Goal: Task Accomplishment & Management: Complete application form

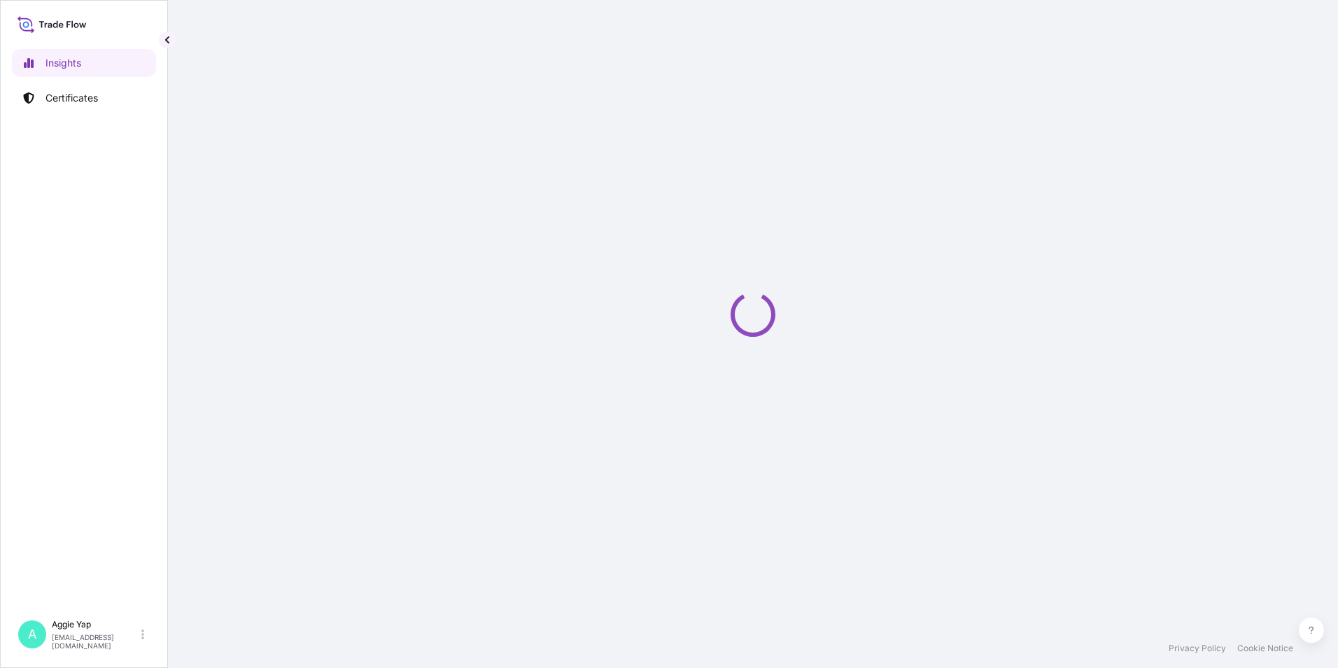
select select "2025"
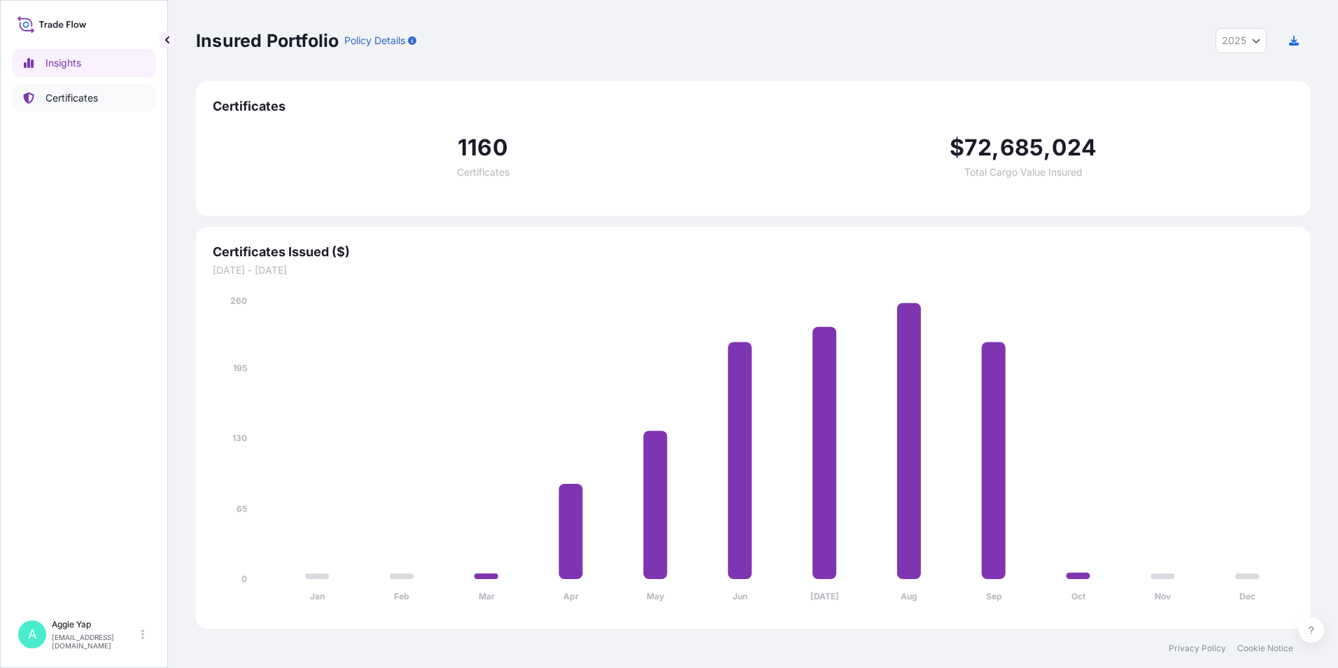
click at [83, 103] on p "Certificates" at bounding box center [71, 98] width 52 height 14
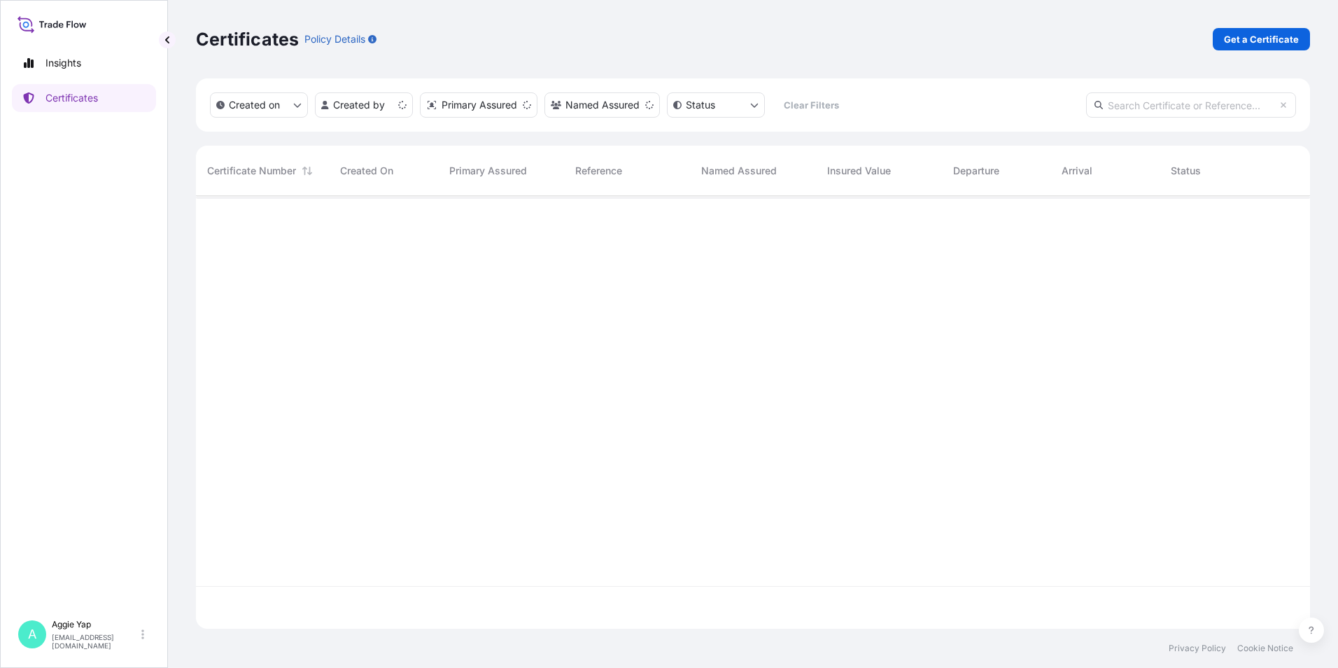
scroll to position [430, 1104]
click at [1281, 38] on p "Get a Certificate" at bounding box center [1261, 39] width 75 height 14
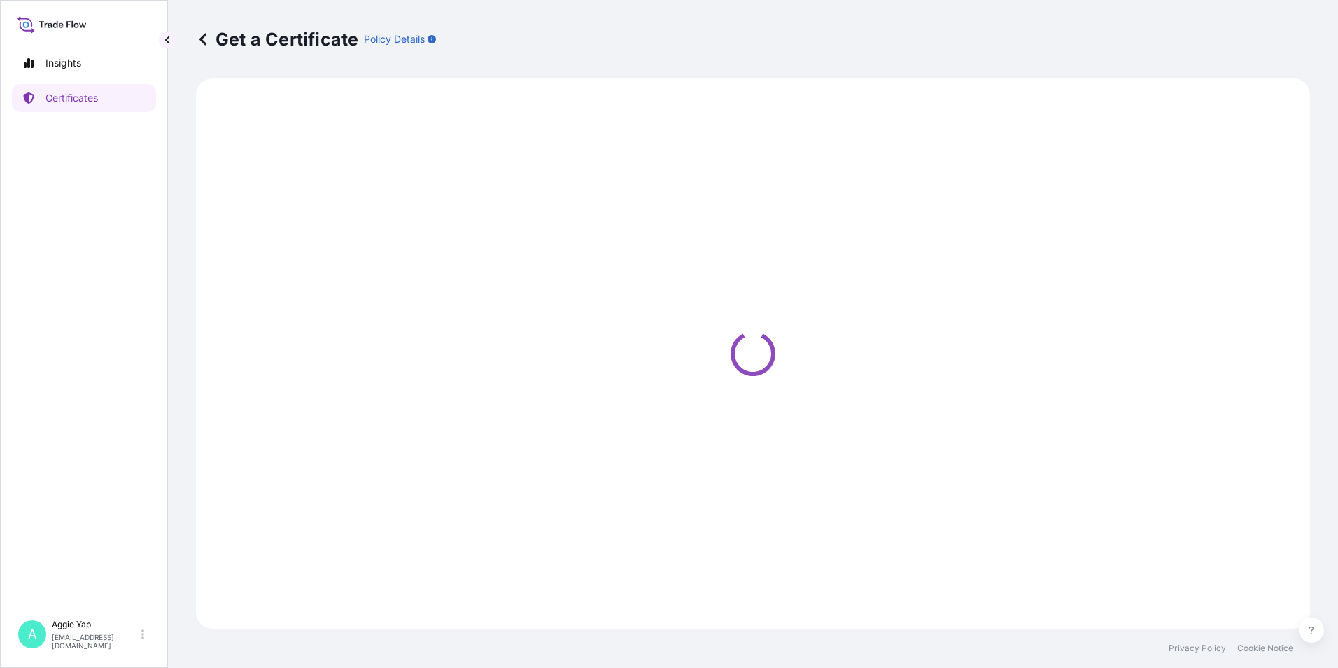
select select "Barge"
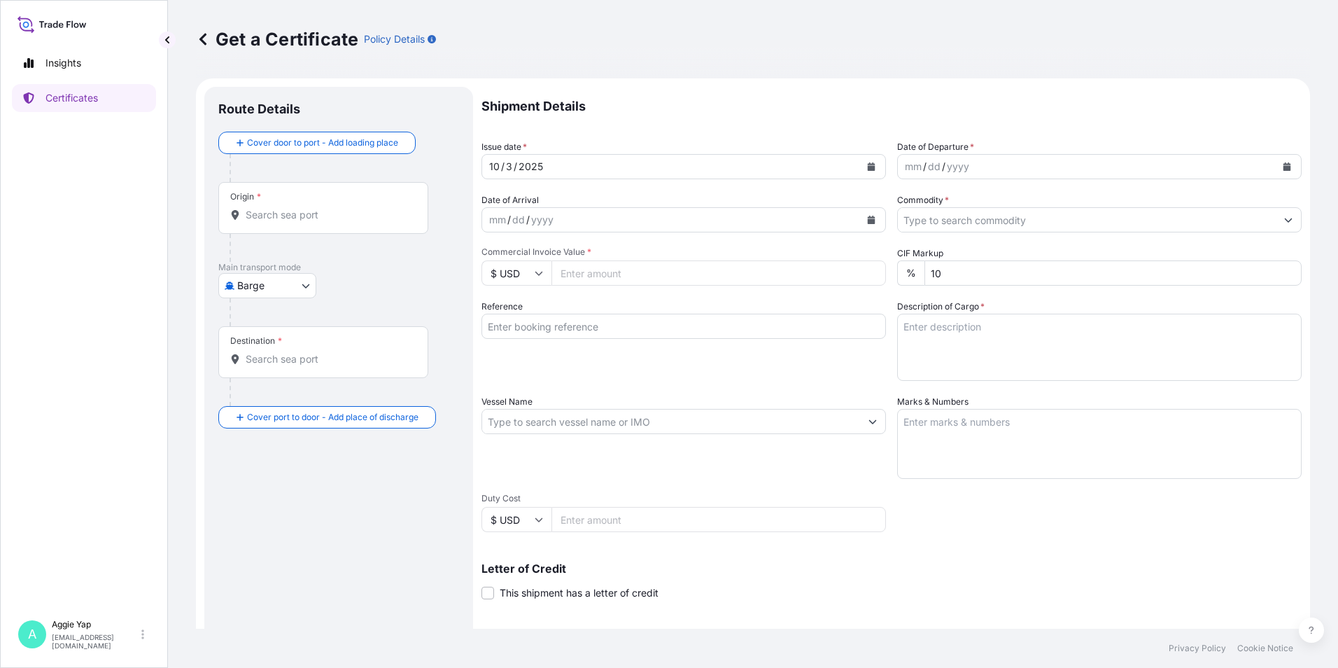
click at [289, 211] on input "Origin *" at bounding box center [328, 215] width 165 height 14
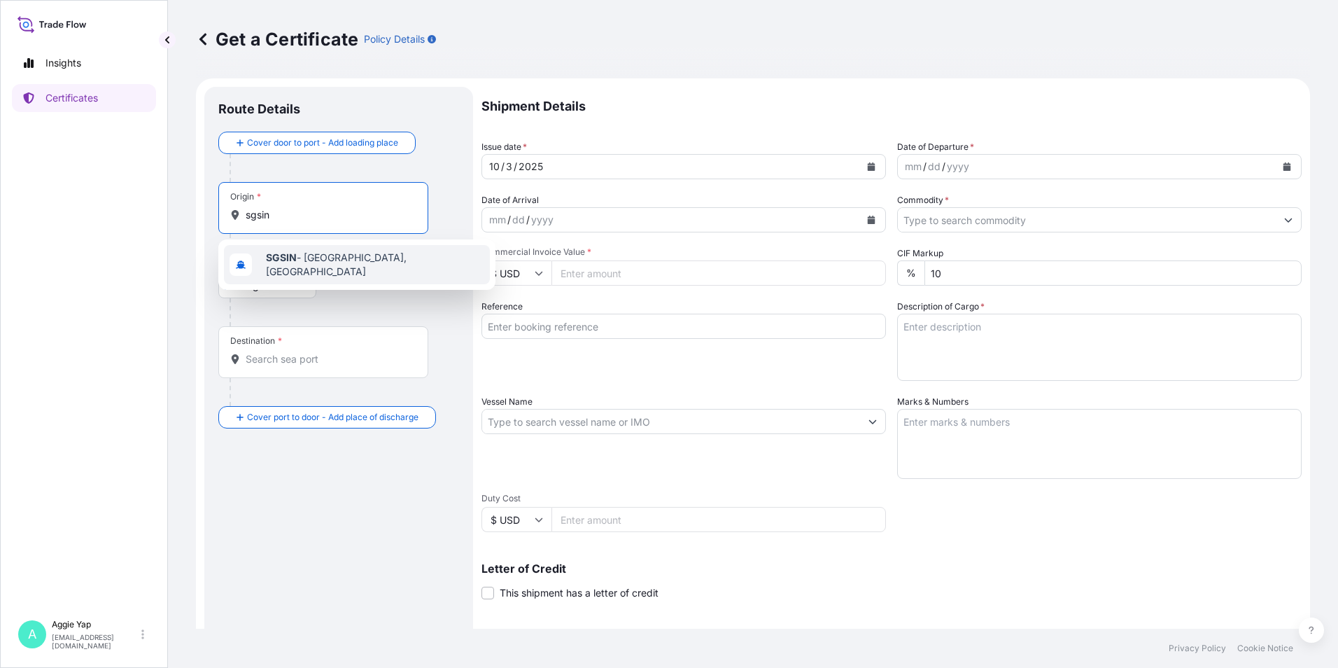
click at [343, 265] on span "SGSIN - [GEOGRAPHIC_DATA], [GEOGRAPHIC_DATA]" at bounding box center [375, 265] width 218 height 28
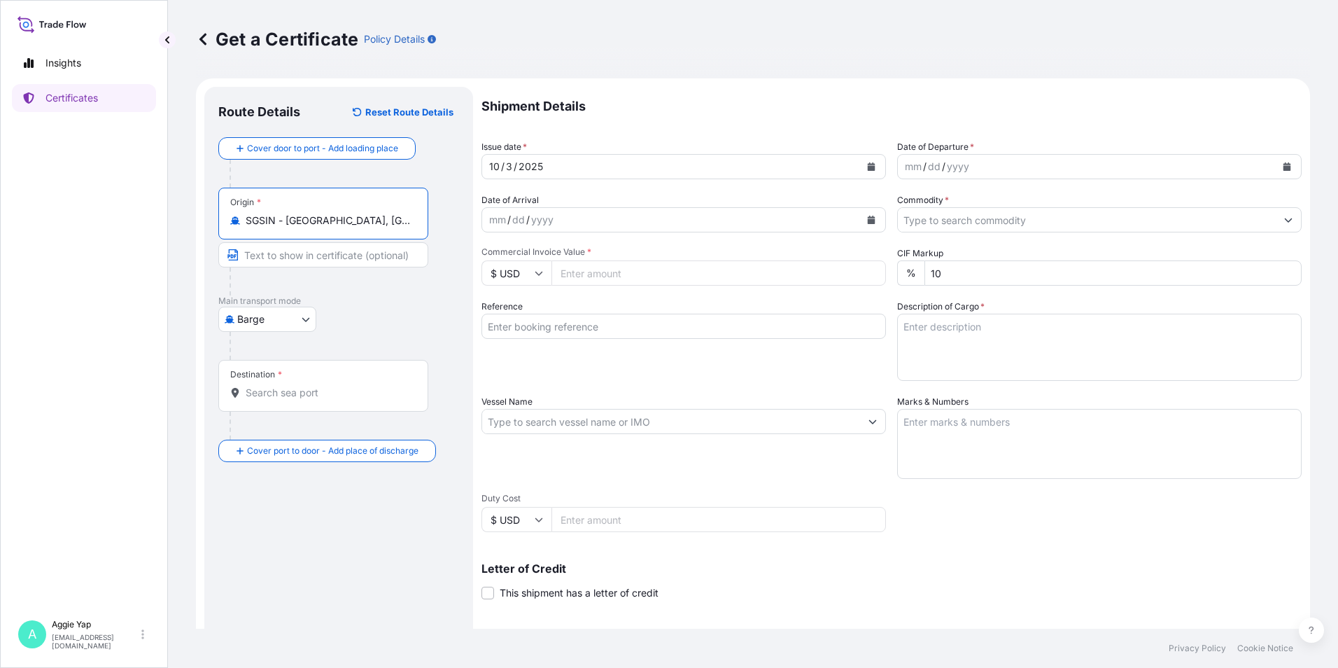
type input "SGSIN - [GEOGRAPHIC_DATA], [GEOGRAPHIC_DATA]"
drag, startPoint x: 286, startPoint y: 252, endPoint x: 278, endPoint y: 254, distance: 8.0
click at [286, 252] on input "Text to appear on certificate" at bounding box center [323, 254] width 210 height 25
type input "[GEOGRAPHIC_DATA]"
click at [271, 371] on div "Destination *" at bounding box center [256, 374] width 52 height 11
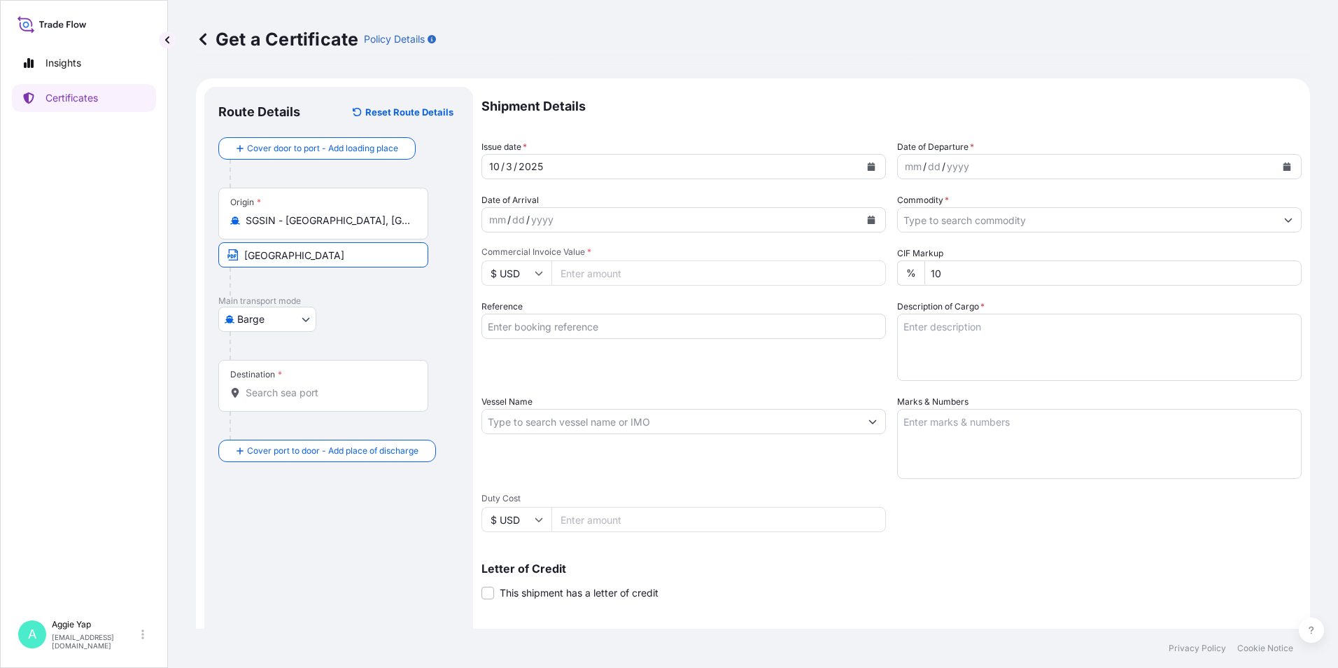
click at [271, 386] on input "Destination *" at bounding box center [328, 393] width 165 height 14
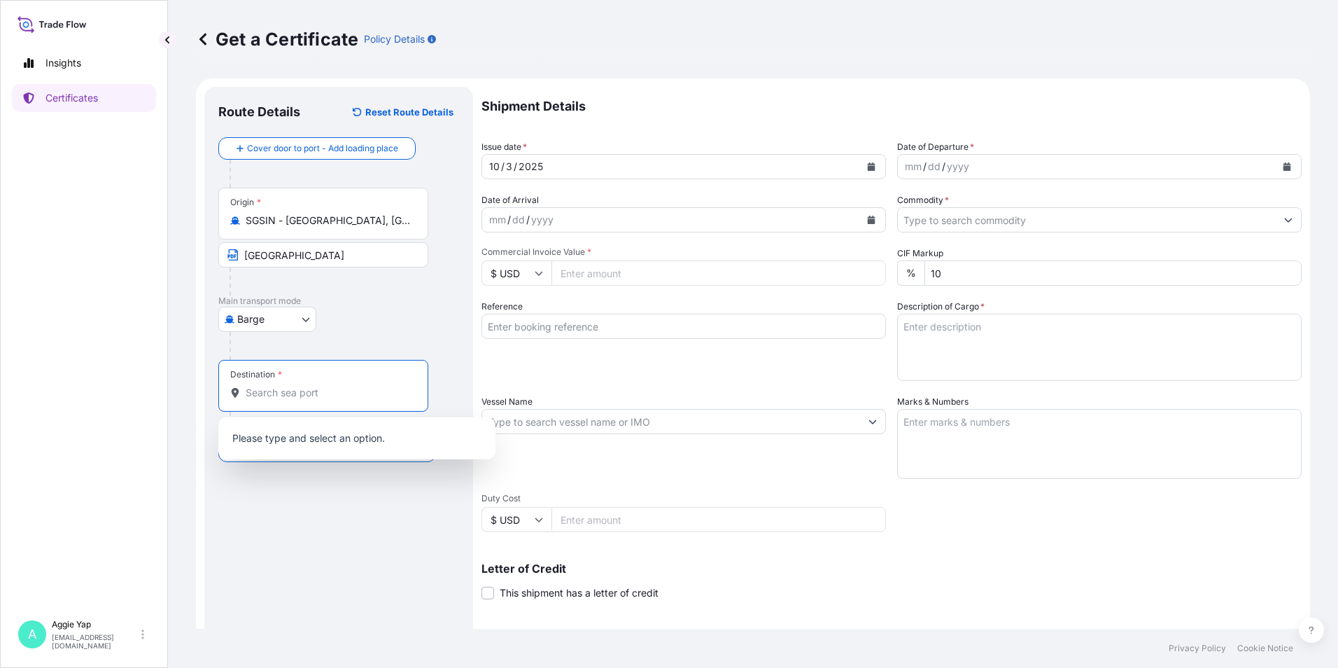
click at [276, 300] on div "Cover door to port - Add loading place Place of loading Road / [GEOGRAPHIC_DATA…" at bounding box center [338, 299] width 241 height 325
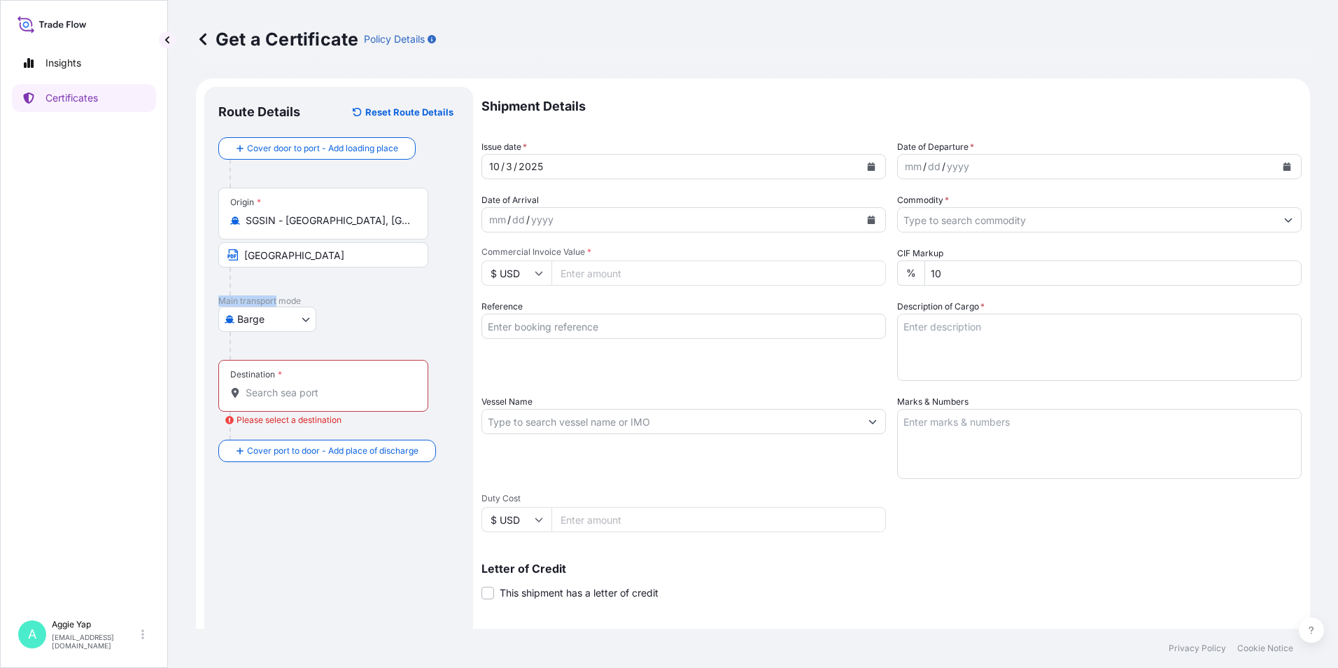
click at [274, 319] on body "1 option available. 0 options available. Insights Certificates A [PERSON_NAME] …" at bounding box center [669, 334] width 1338 height 668
click at [260, 486] on div "Ocean Vessel" at bounding box center [268, 481] width 89 height 25
select select "Ocean Vessel"
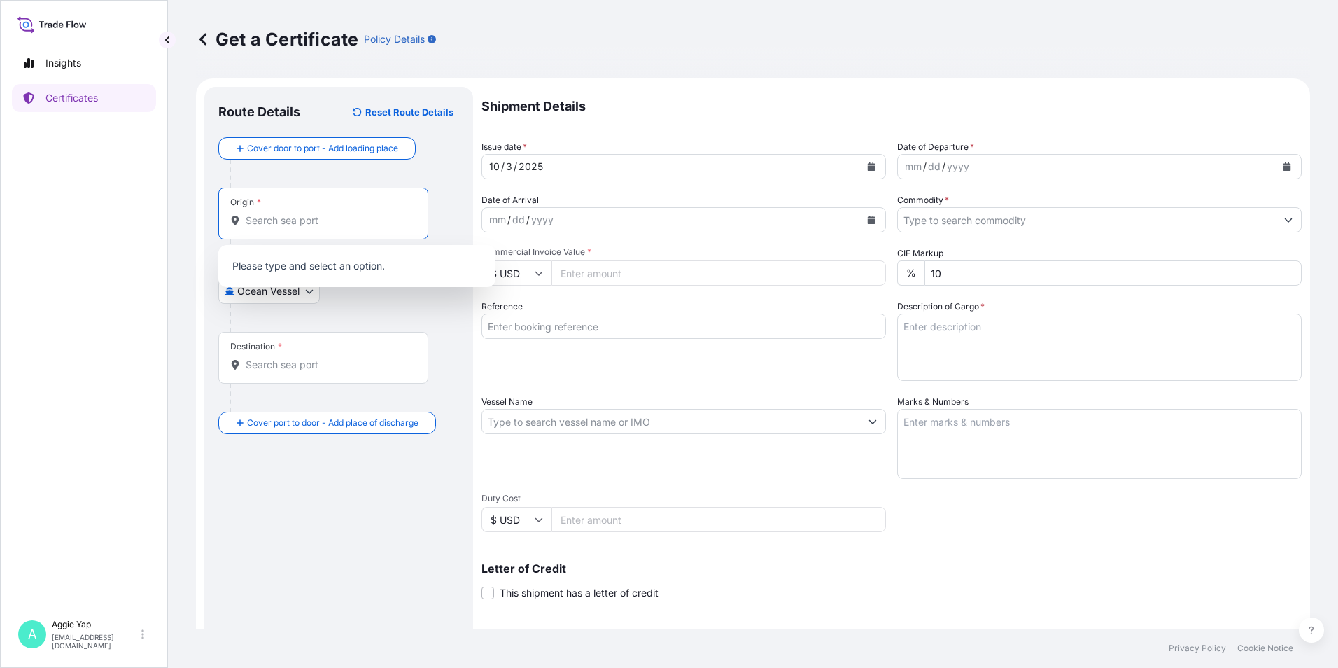
click at [281, 217] on input "Origin *" at bounding box center [328, 220] width 165 height 14
click at [309, 270] on span "SGSIN - [GEOGRAPHIC_DATA], [GEOGRAPHIC_DATA]" at bounding box center [375, 270] width 218 height 28
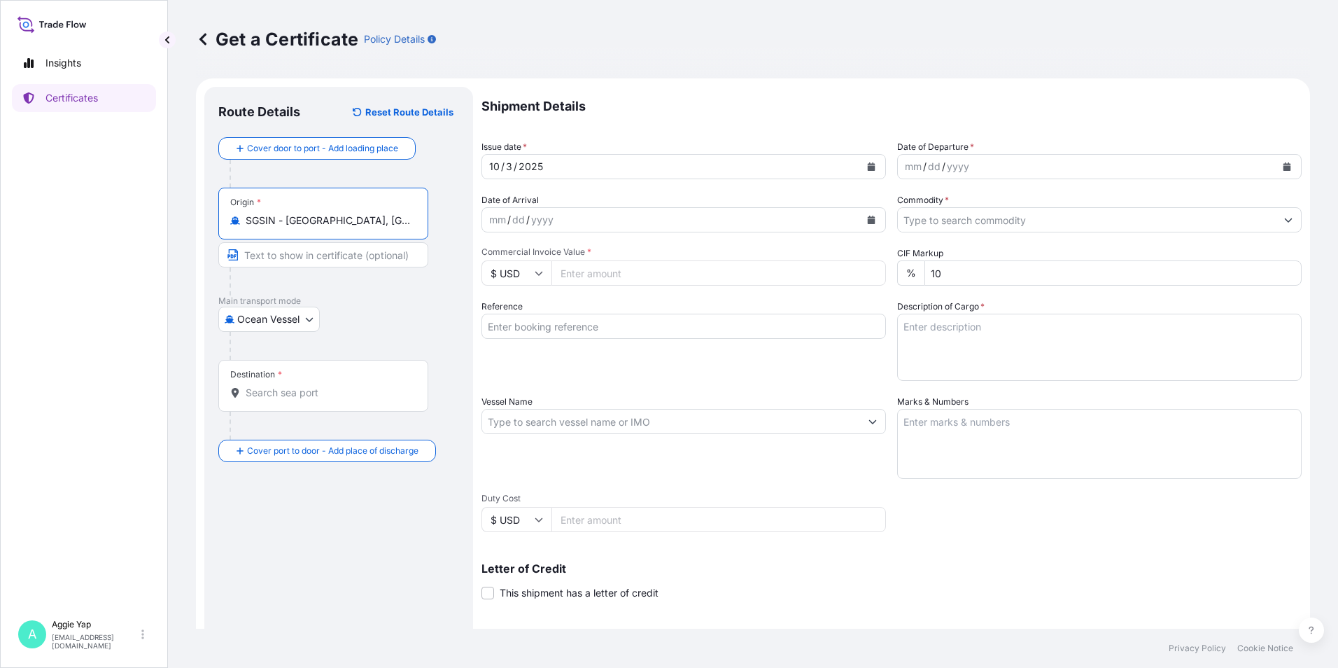
type input "SGSIN - [GEOGRAPHIC_DATA], [GEOGRAPHIC_DATA]"
click at [293, 255] on input "Text to appear on certificate" at bounding box center [323, 254] width 210 height 25
type input "[GEOGRAPHIC_DATA]"
click at [278, 386] on input "Destination *" at bounding box center [328, 393] width 165 height 14
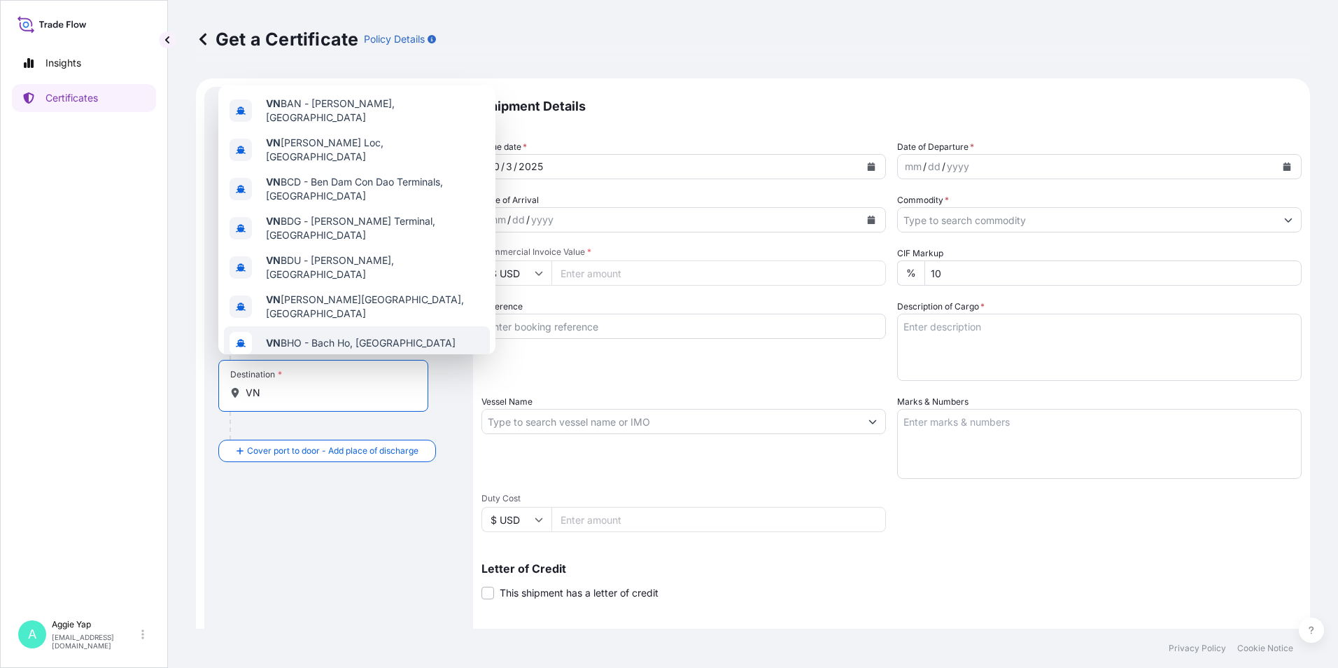
drag, startPoint x: 276, startPoint y: 397, endPoint x: 144, endPoint y: 402, distance: 131.7
click at [146, 400] on div "Insights Certificates A [PERSON_NAME] [EMAIL_ADDRESS][DOMAIN_NAME] Get a Certif…" at bounding box center [669, 334] width 1338 height 668
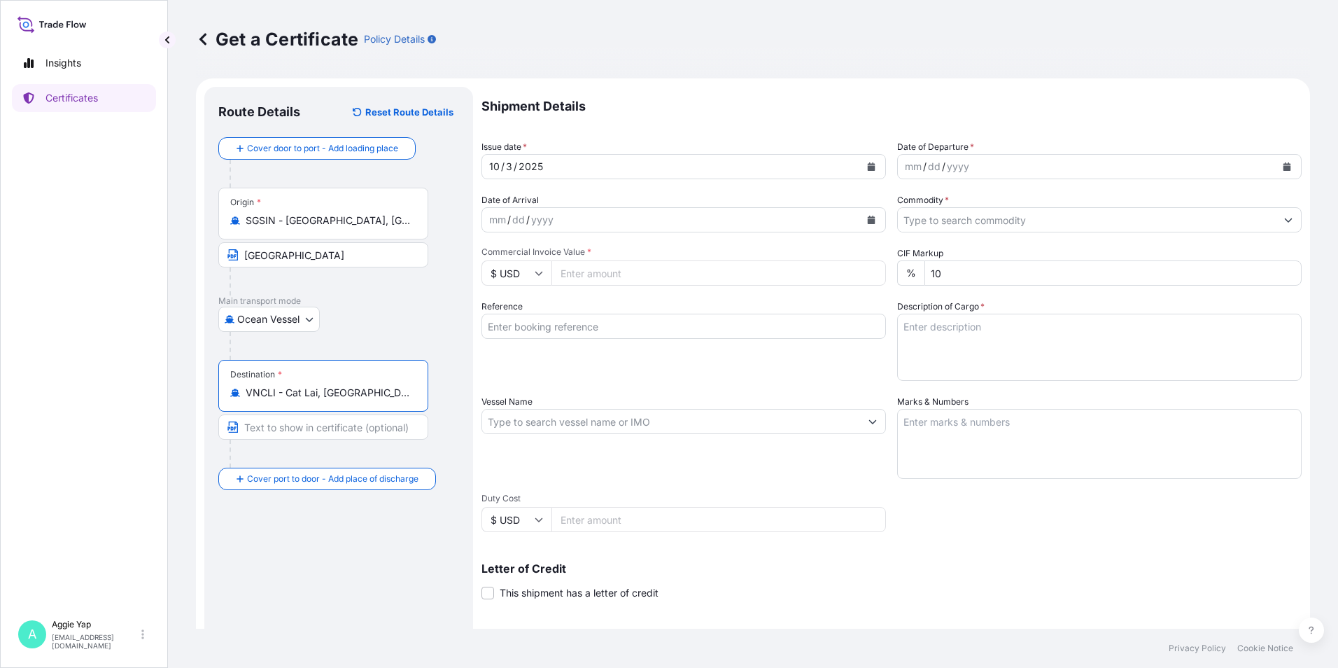
type input "VNCLI - Cat Lai, [GEOGRAPHIC_DATA]"
click at [360, 587] on div "Route Details Reset Route Details Cover door to port - Add loading place Place …" at bounding box center [338, 440] width 241 height 678
click at [290, 427] on input "Text to appear on certificate" at bounding box center [323, 426] width 210 height 25
drag, startPoint x: 290, startPoint y: 429, endPoint x: 246, endPoint y: 437, distance: 44.1
click at [230, 431] on span "HO" at bounding box center [323, 426] width 210 height 25
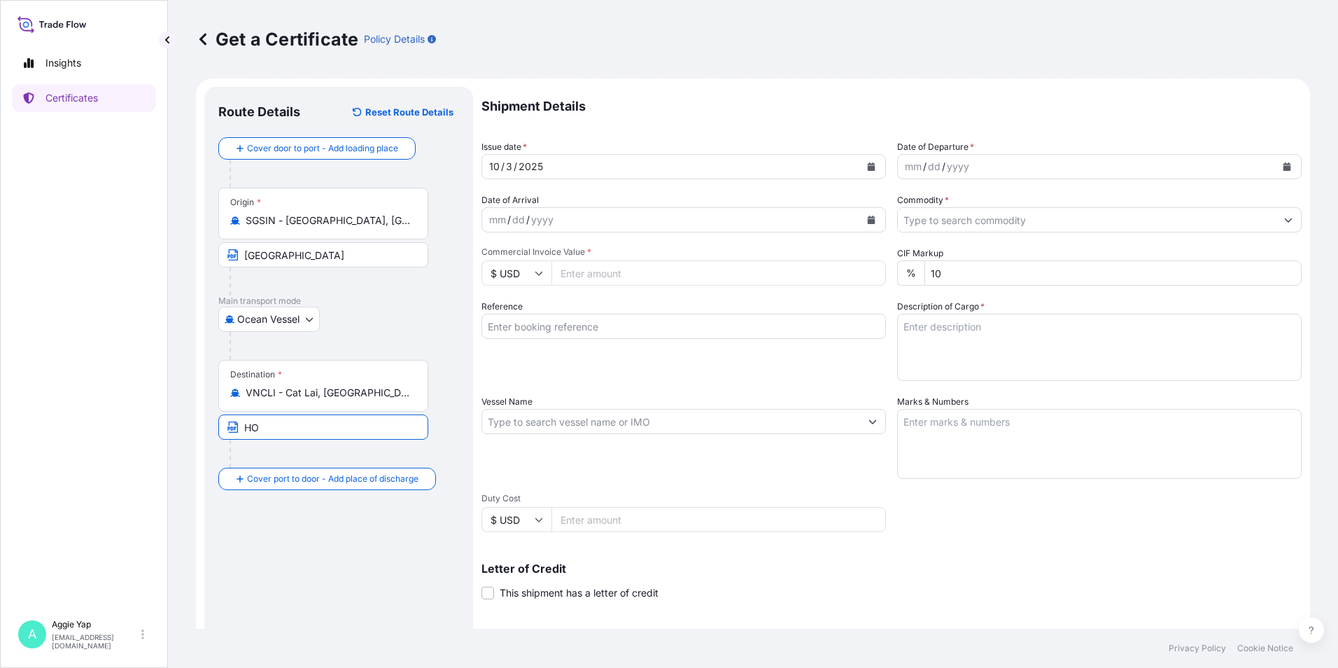
paste input "[GEOGRAPHIC_DATA], [PERSON_NAME]"
type input "[GEOGRAPHIC_DATA], [PERSON_NAME]"
click at [391, 579] on div "Route Details Reset Route Details Cover door to port - Add loading place Place …" at bounding box center [338, 440] width 241 height 678
click at [861, 166] on button "Calendar" at bounding box center [871, 166] width 22 height 22
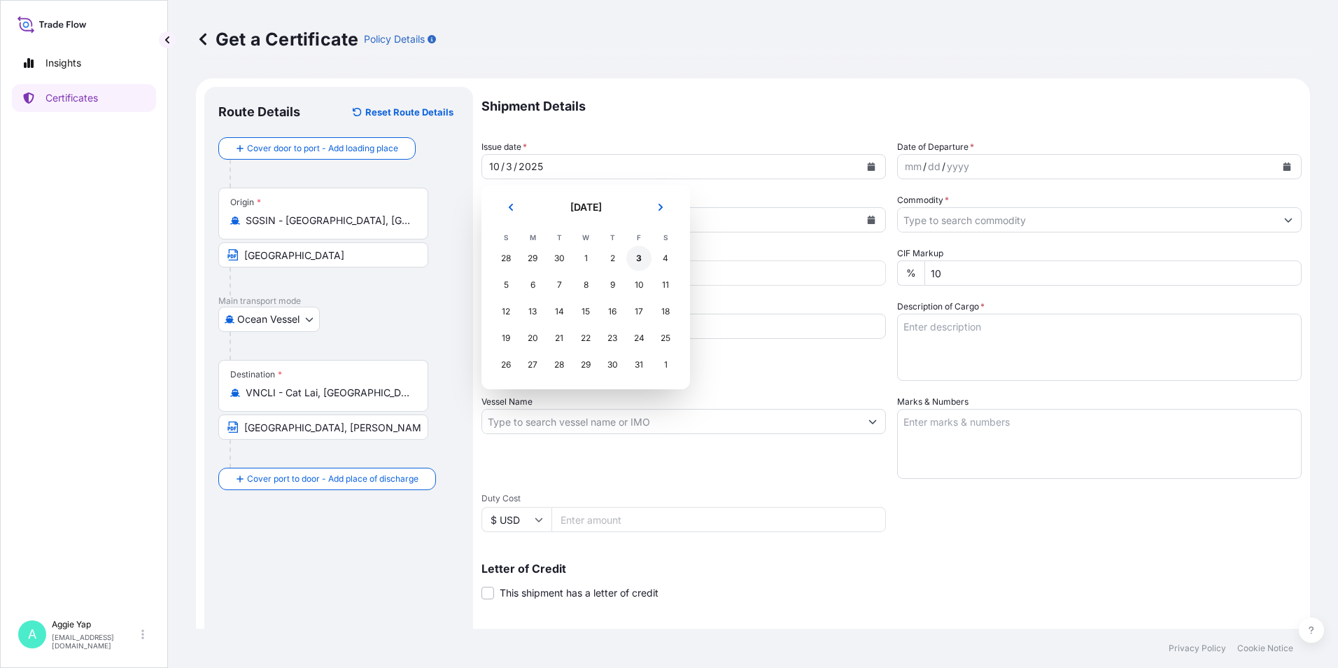
click at [636, 258] on div "3" at bounding box center [638, 258] width 25 height 25
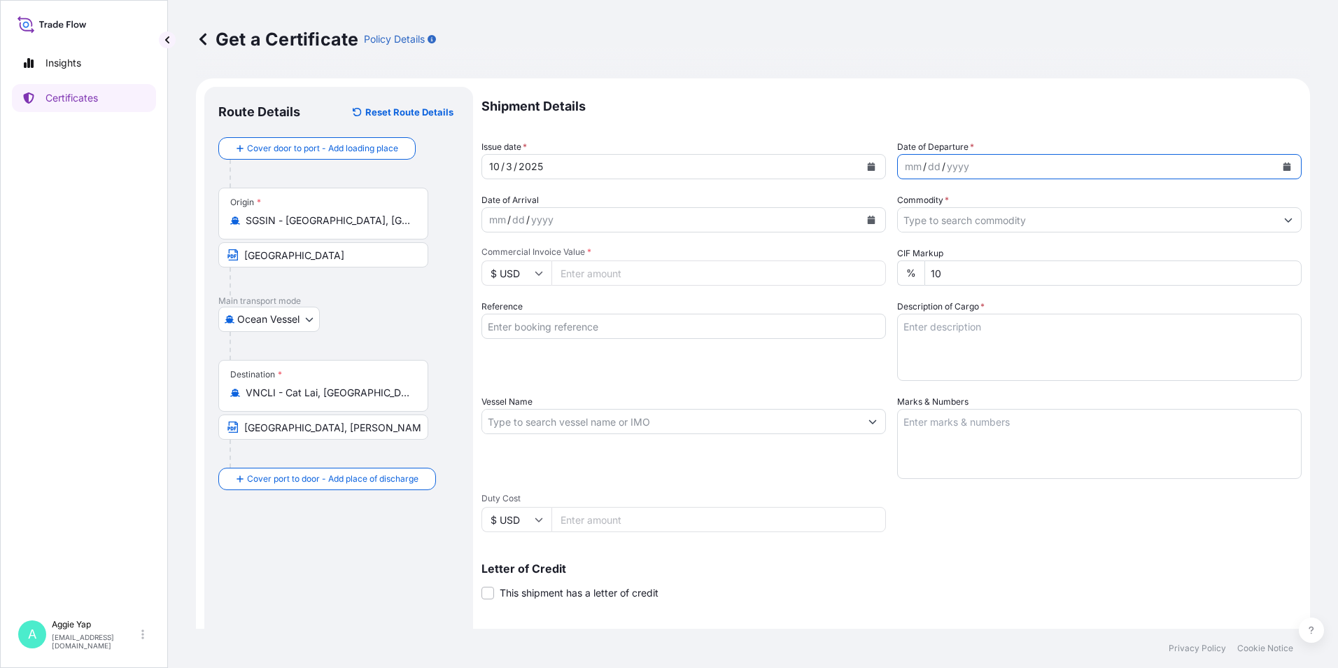
click at [1280, 169] on button "Calendar" at bounding box center [1287, 166] width 22 height 22
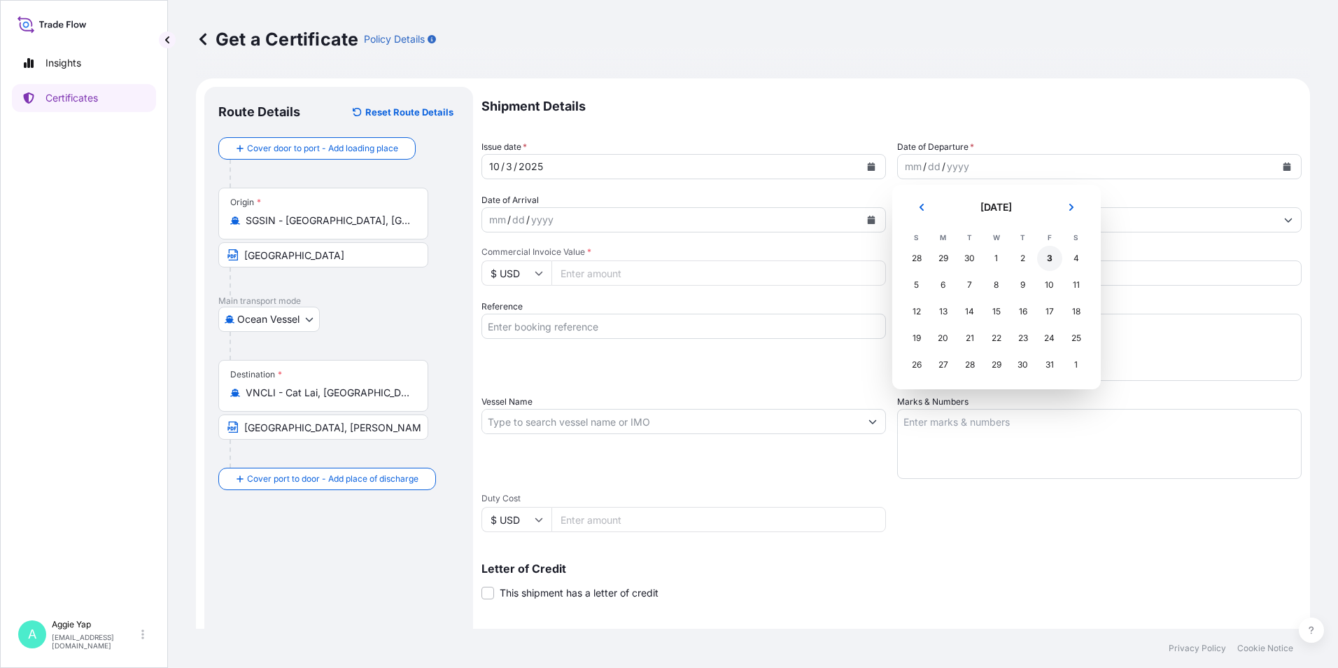
click at [1049, 259] on div "3" at bounding box center [1049, 258] width 25 height 25
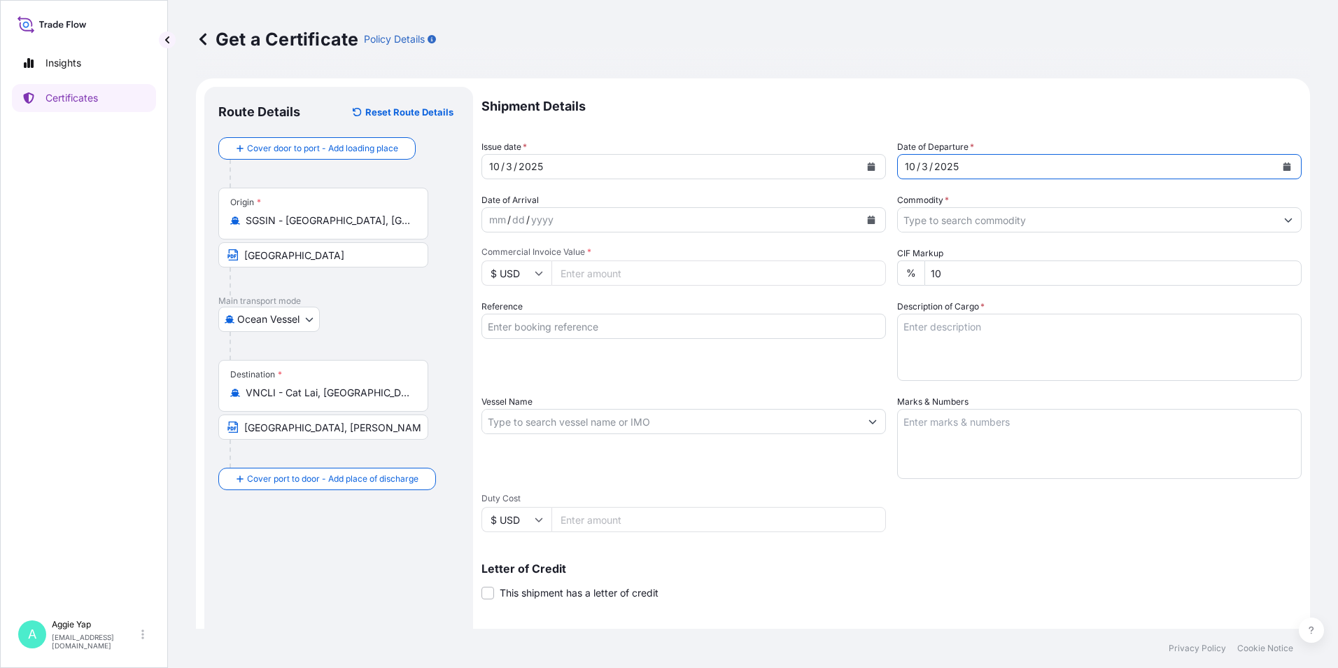
click at [972, 221] on input "Commodity *" at bounding box center [1087, 219] width 378 height 25
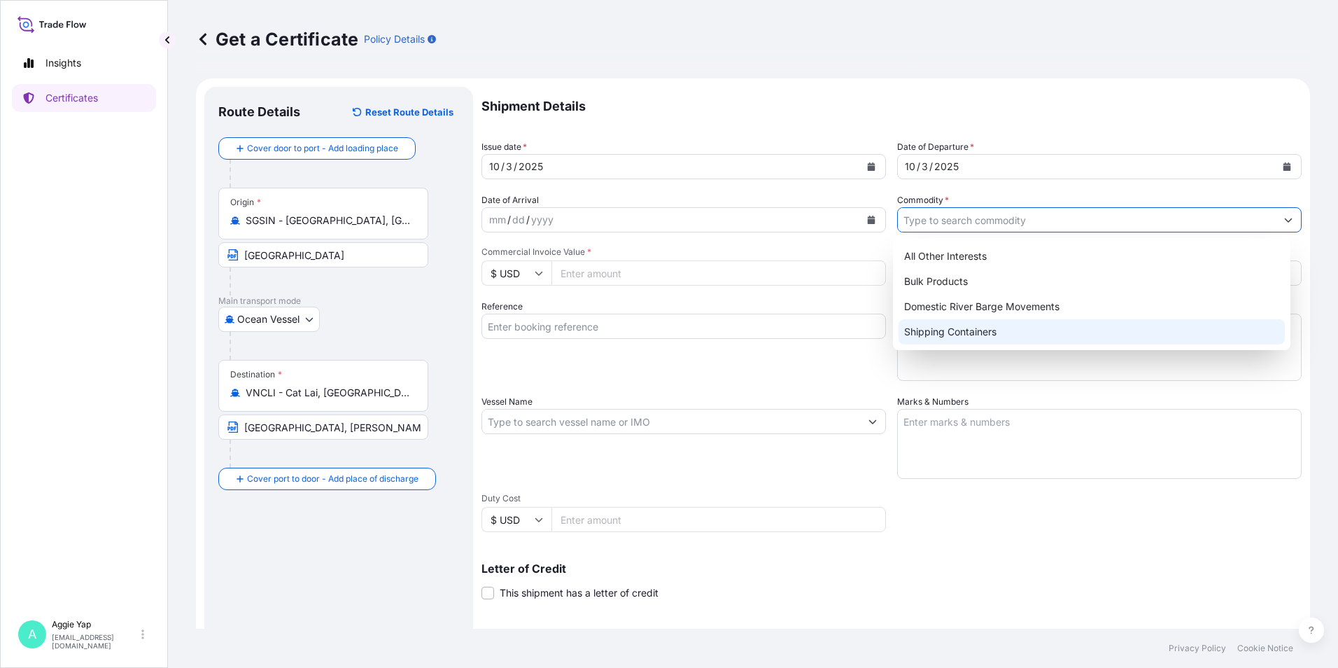
click at [960, 330] on div "Shipping Containers" at bounding box center [1092, 331] width 387 height 25
type input "Shipping Containers"
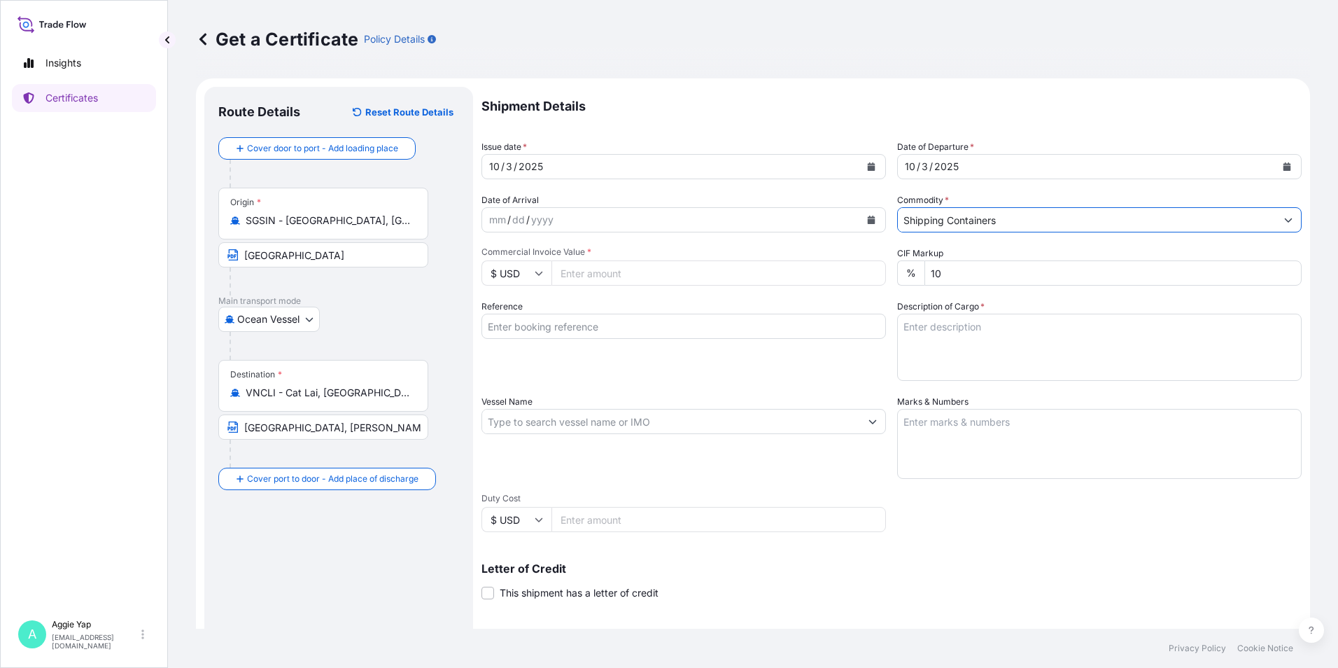
click at [640, 277] on input "Commercial Invoice Value *" at bounding box center [719, 272] width 335 height 25
type input "7225.14"
click at [748, 367] on div "Reference" at bounding box center [684, 340] width 405 height 81
drag, startPoint x: 575, startPoint y: 329, endPoint x: 587, endPoint y: 329, distance: 11.2
click at [575, 329] on input "Reference" at bounding box center [684, 326] width 405 height 25
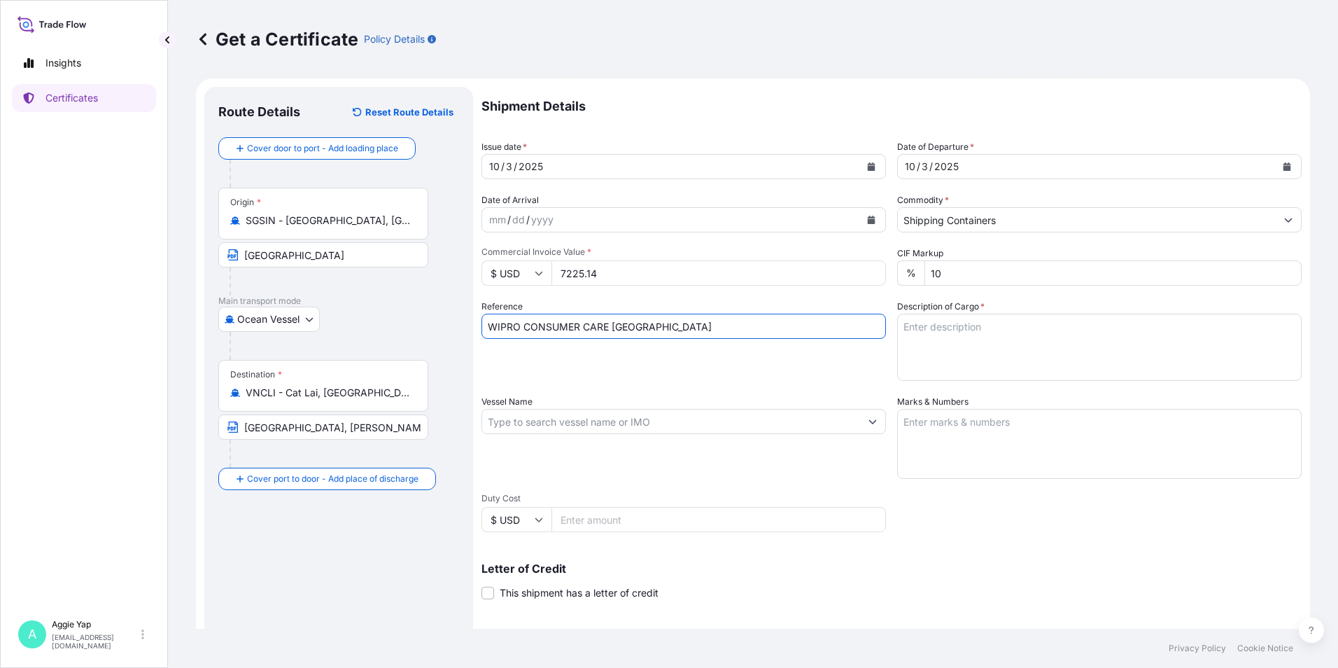
type input "WIPRO CONSUMER CARE [GEOGRAPHIC_DATA]"
drag, startPoint x: 569, startPoint y: 268, endPoint x: 328, endPoint y: 253, distance: 241.9
click at [315, 253] on form "Route Details Reset Route Details Cover door to port - Add loading place Place …" at bounding box center [753, 439] width 1114 height 723
click at [662, 285] on input "Commercial Invoice Value *" at bounding box center [719, 272] width 335 height 25
type input "7636.98"
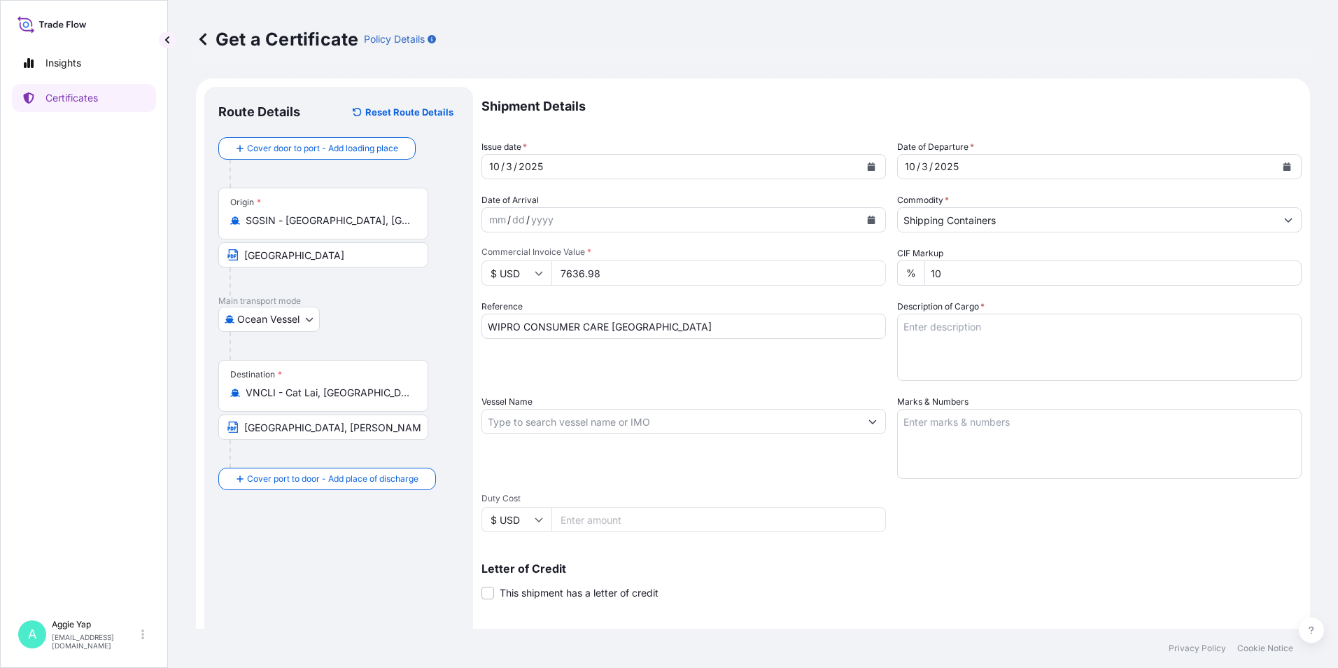
click at [966, 332] on textarea "Description of Cargo *" at bounding box center [1099, 347] width 405 height 67
click at [958, 336] on textarea "Description of Cargo *" at bounding box center [1099, 347] width 405 height 67
paste textarea "TOTAL: 2 PALLETS (6 PACKAGES) FIXATE(TM) G-100 PR POLYMER CARBOPOL(R) SC-200 PO…"
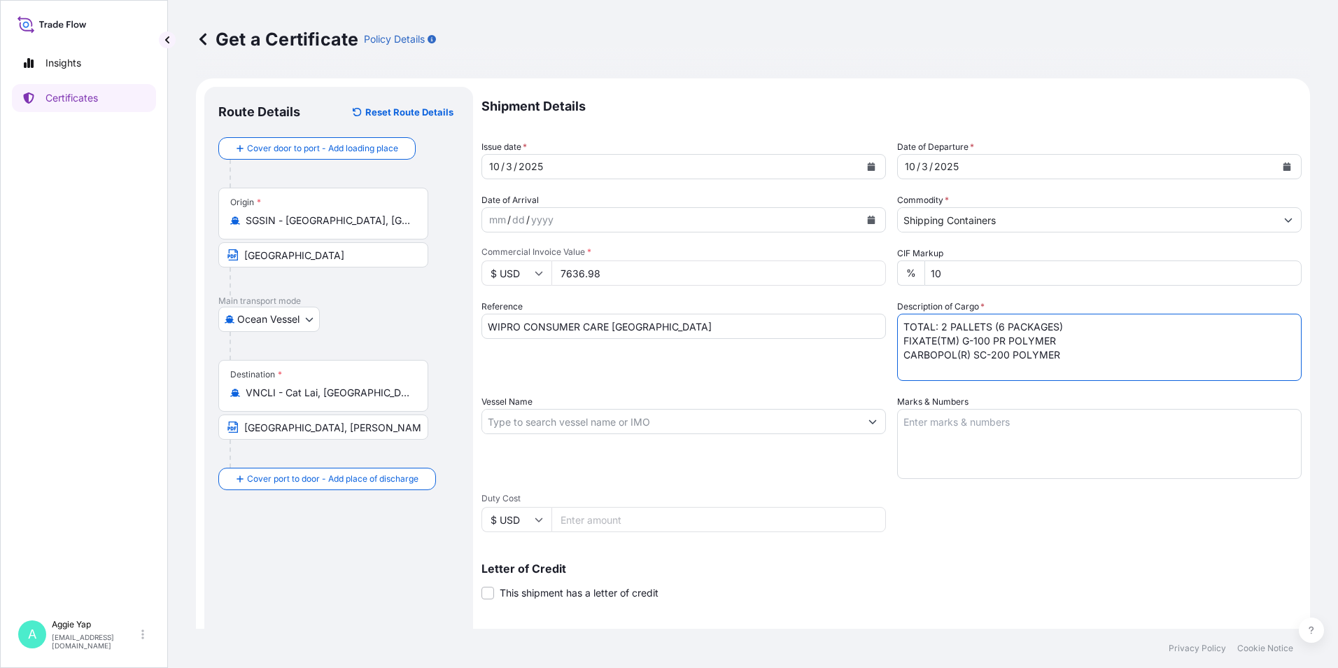
drag, startPoint x: 906, startPoint y: 366, endPoint x: 918, endPoint y: 367, distance: 11.9
click at [907, 366] on textarea "TOTAL: 2 PALLETS (6 PACKAGES) FIXATE(TM) G-100 PR POLYMER CARBOPOL(R) SC-200 PO…" at bounding box center [1099, 347] width 405 height 67
paste textarea "PO: 4500054819,4500056829"
click at [911, 367] on textarea "TOTAL: 2 PALLETS (6 PACKAGES) FIXATE(TM) G-100 PR POLYMER CARBOPOL(R) SC-200 PO…" at bounding box center [1099, 347] width 405 height 67
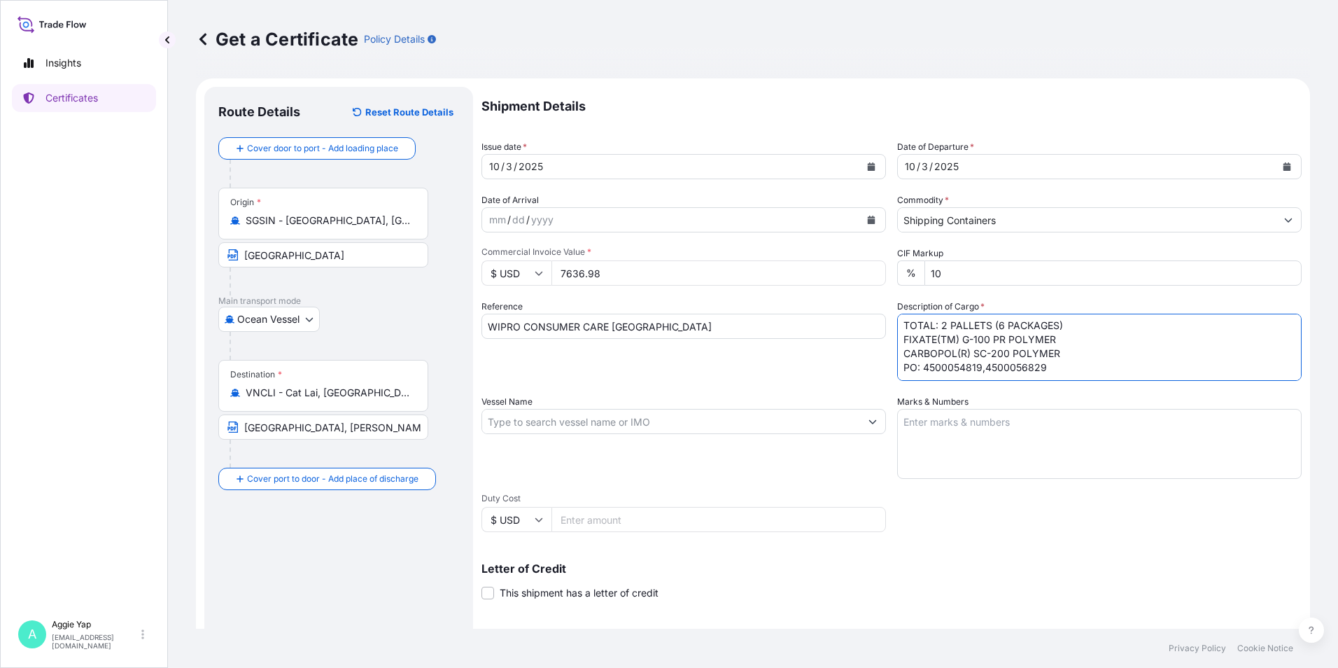
click at [1090, 364] on textarea "TOTAL: 2 PALLETS (6 PACKAGES) FIXATE(TM) G-100 PR POLYMER CARBOPOL(R) SC-200 PO…" at bounding box center [1099, 347] width 405 height 67
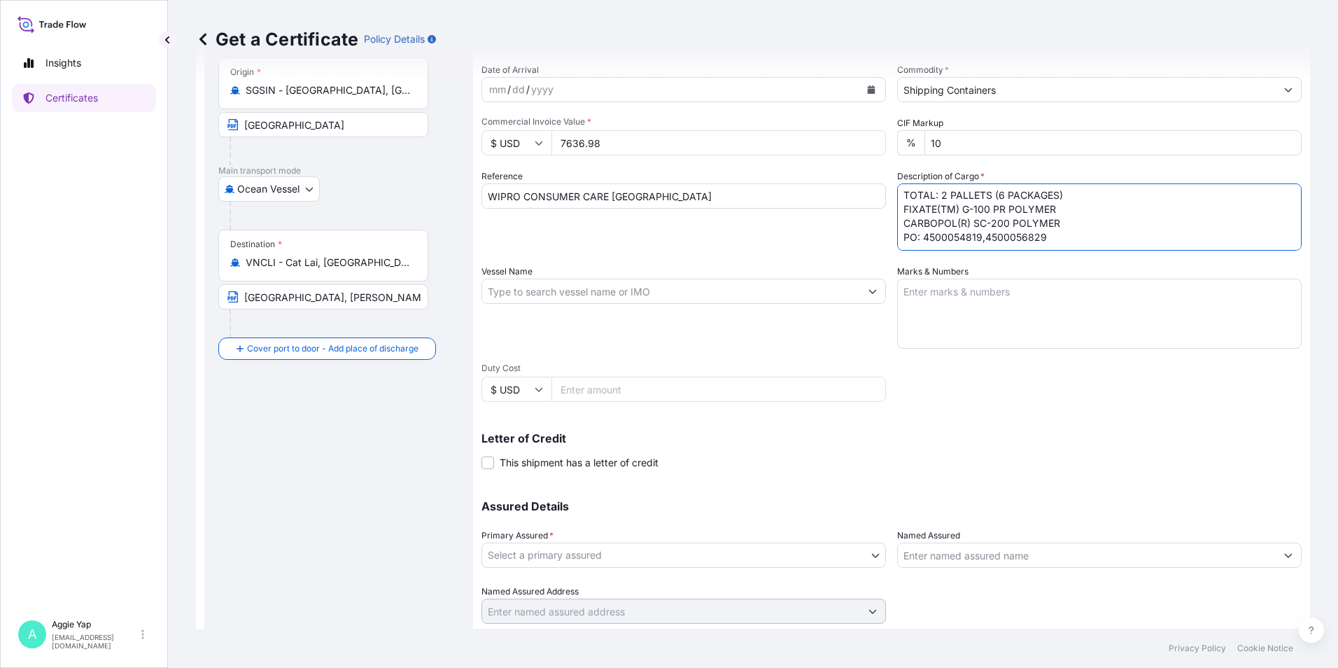
scroll to position [173, 0]
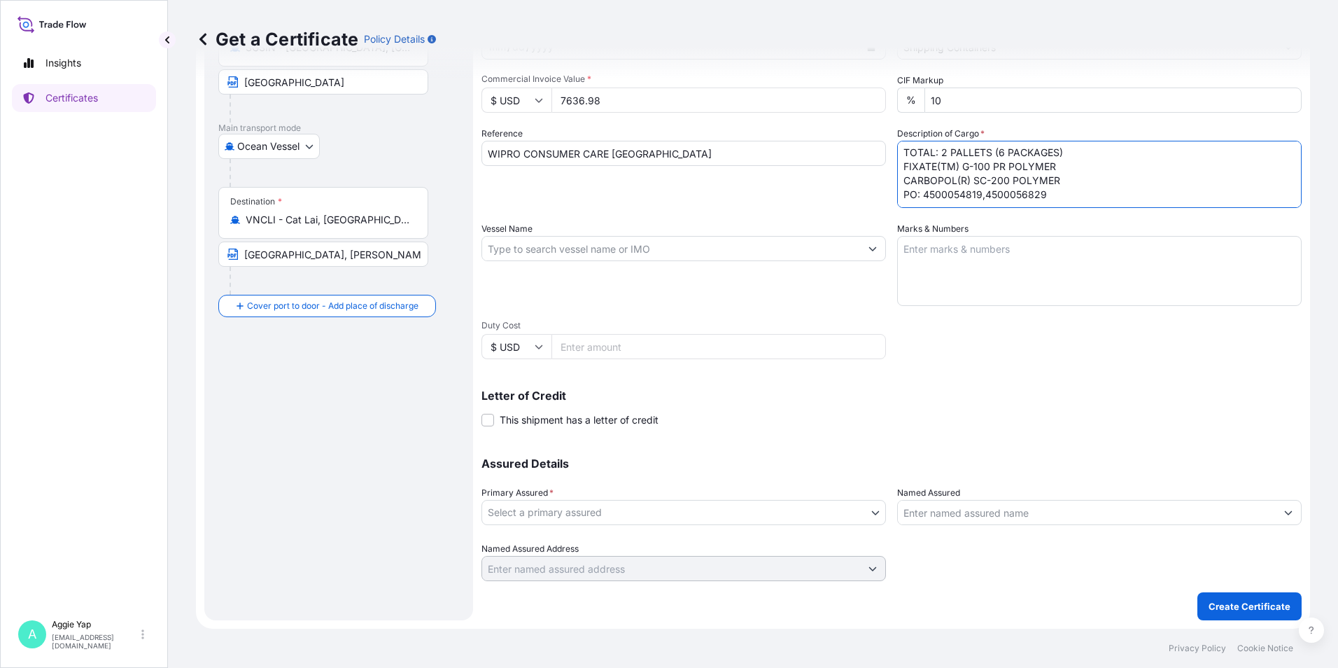
type textarea "TOTAL: 2 PALLETS (6 PACKAGES) FIXATE(TM) G-100 PR POLYMER CARBOPOL(R) SC-200 PO…"
click at [542, 240] on input "Vessel Name" at bounding box center [671, 248] width 378 height 25
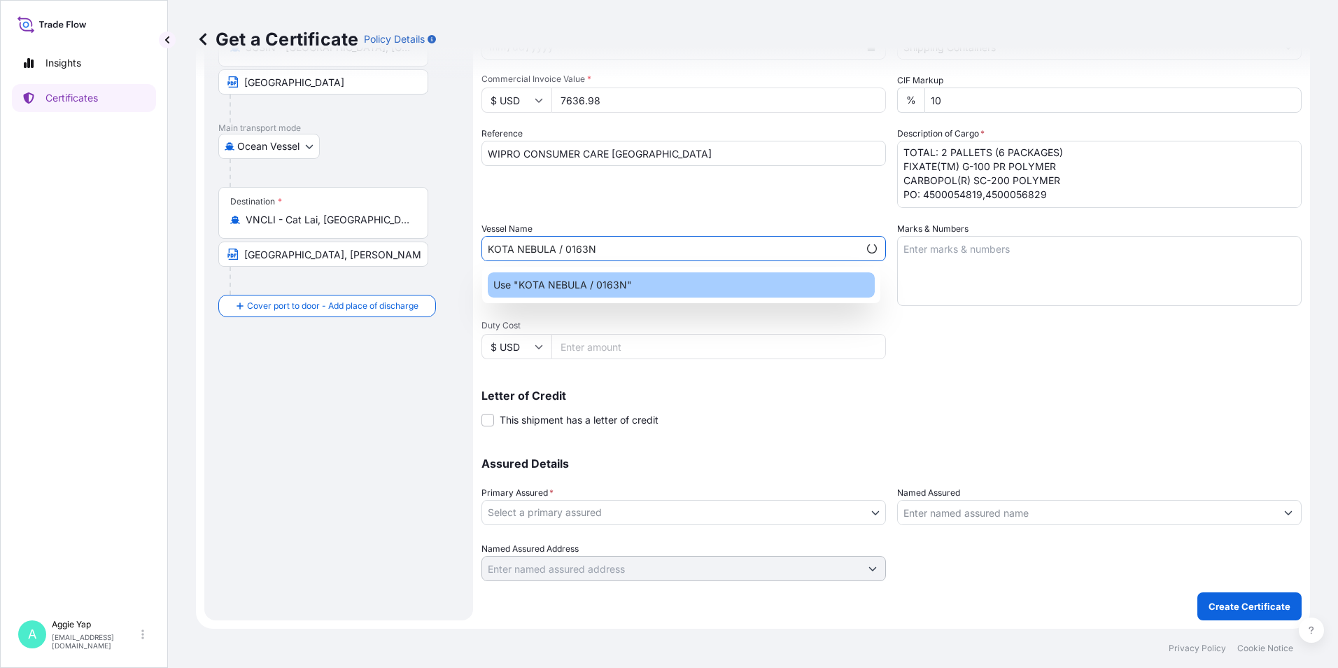
type input "KOTA NEBULA / 0163N"
click at [548, 279] on p "Use "KOTA NEBULA / 0163N"" at bounding box center [562, 285] width 139 height 14
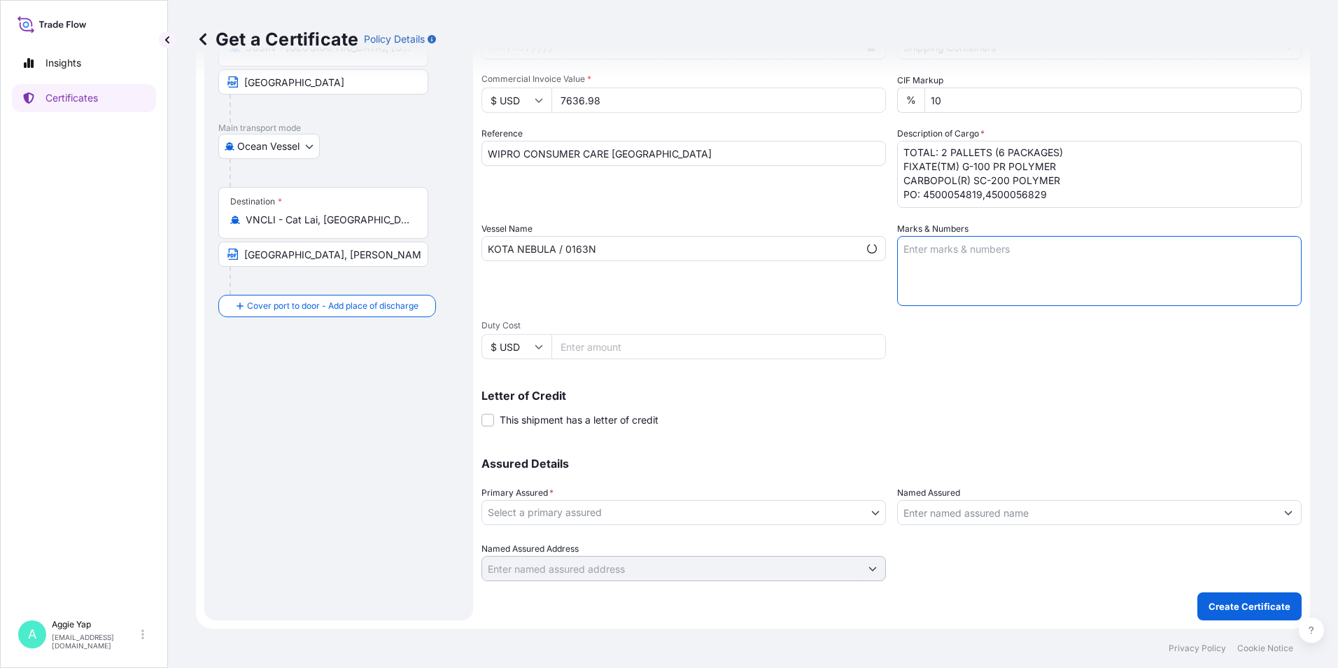
click at [1034, 273] on textarea "Marks & Numbers" at bounding box center [1099, 271] width 405 height 70
click at [955, 254] on textarea "Marks & Numbers" at bounding box center [1099, 271] width 405 height 70
type textarea "AS PER BILL OF LADING"
click at [874, 400] on div "Letter of Credit This shipment has a letter of credit Letter of credit * Letter…" at bounding box center [892, 408] width 820 height 37
click at [683, 472] on div "Assured Details Primary Assured * Select a primary assured The Lubrizol Corpora…" at bounding box center [892, 511] width 820 height 140
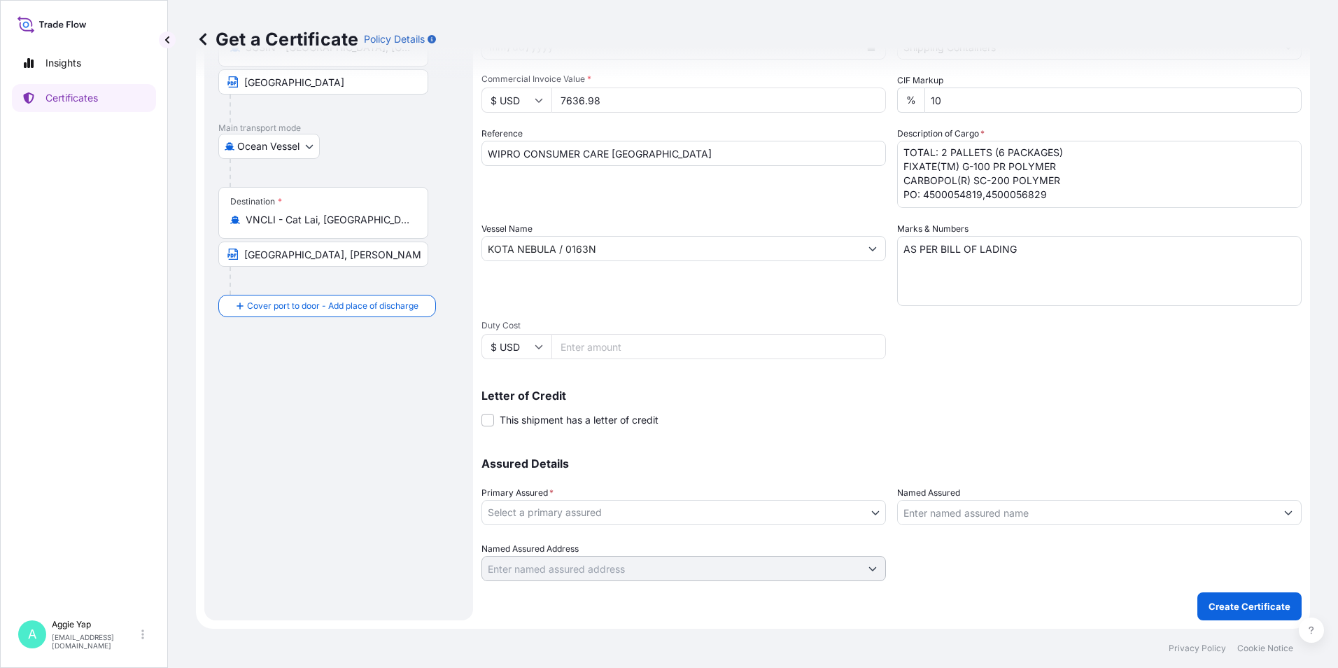
click at [615, 515] on body "Insights Certificates A [PERSON_NAME] [EMAIL_ADDRESS][DOMAIN_NAME] Get a Certif…" at bounding box center [669, 334] width 1338 height 668
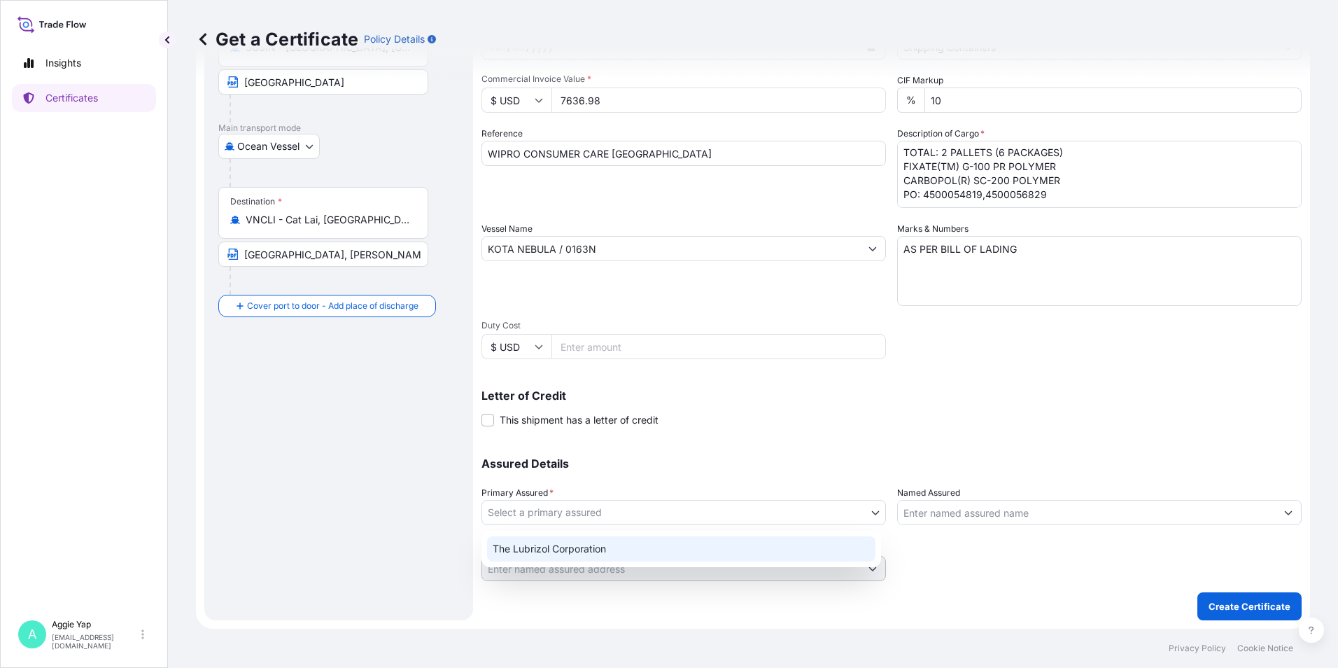
click at [579, 554] on div "The Lubrizol Corporation" at bounding box center [681, 548] width 388 height 25
select select "31566"
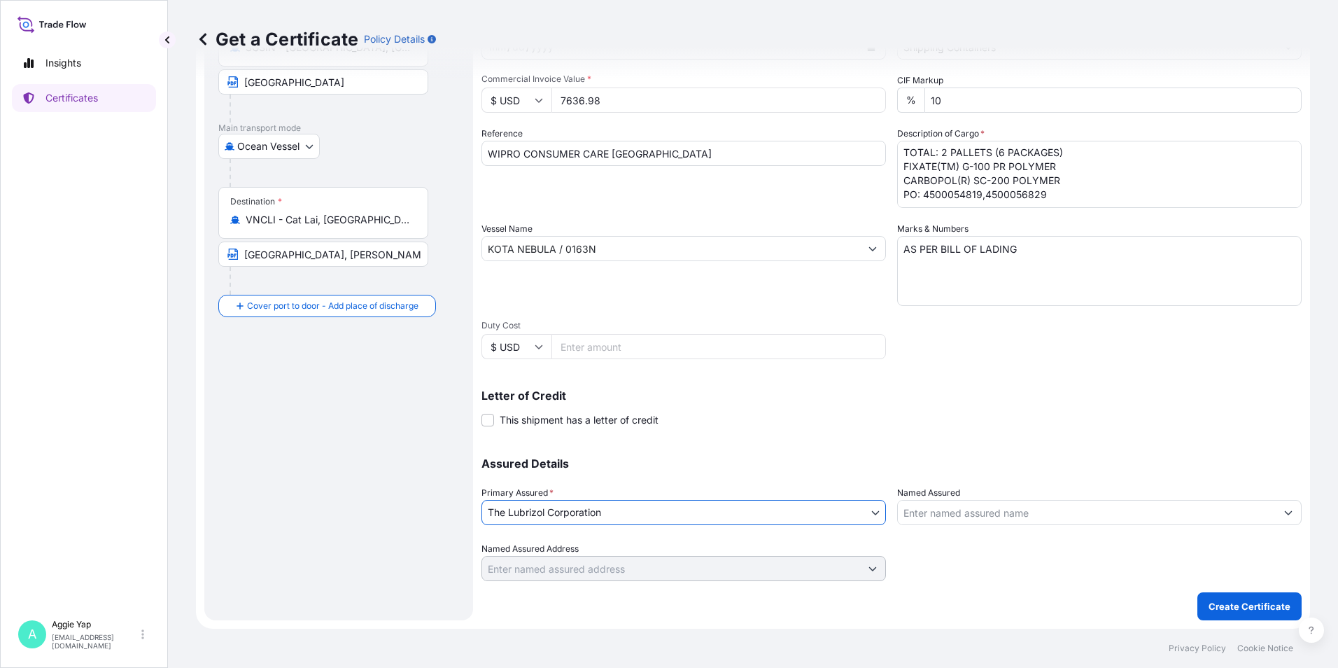
click at [1015, 514] on input "Named Assured" at bounding box center [1087, 512] width 378 height 25
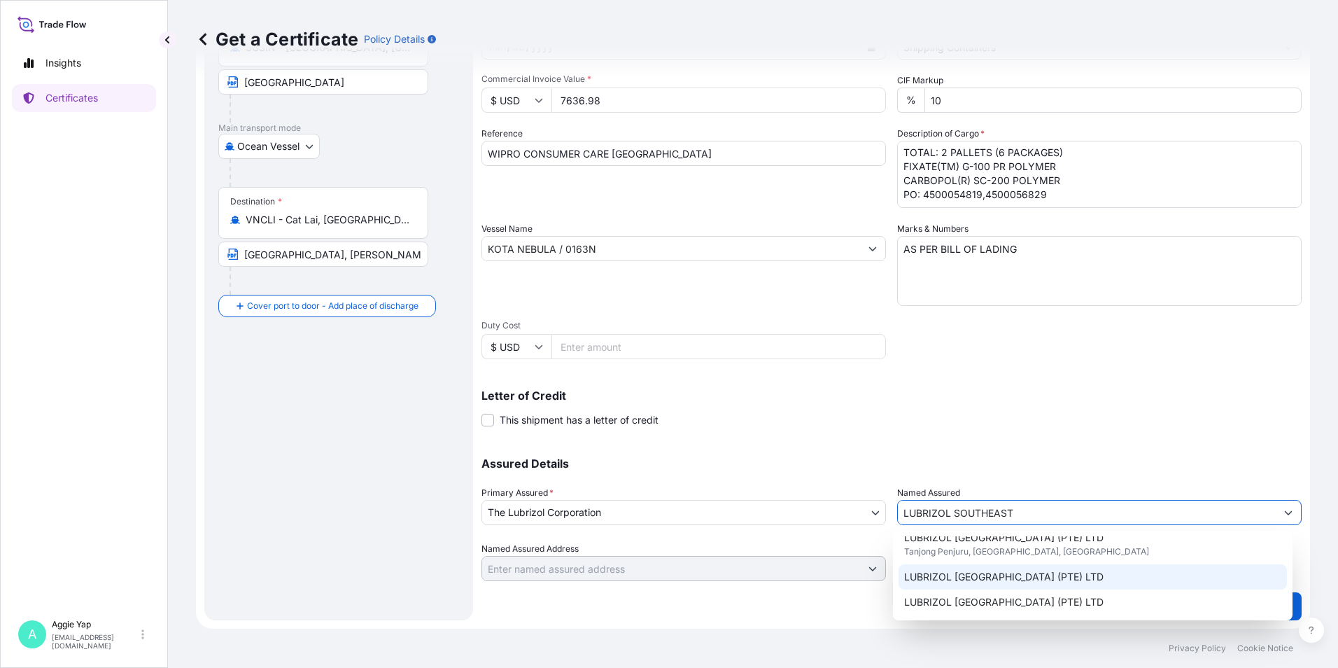
scroll to position [70, 0]
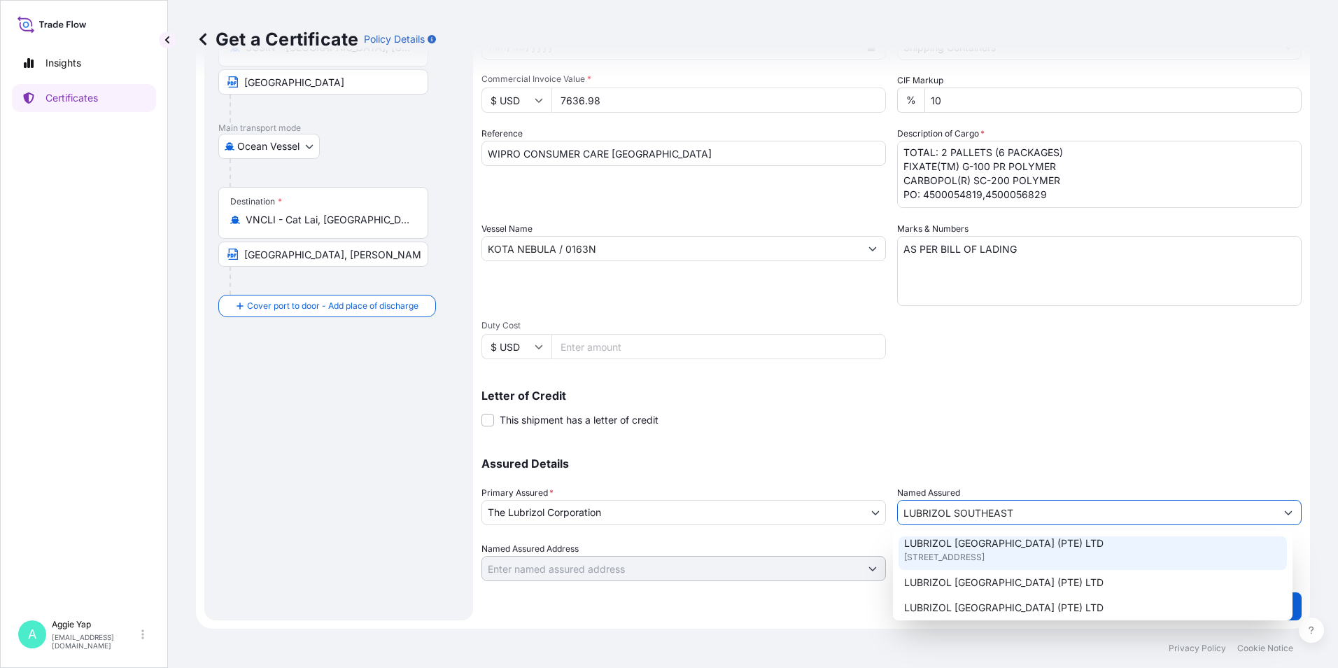
click at [976, 560] on span "[STREET_ADDRESS]" at bounding box center [944, 557] width 80 height 14
type input "LUBRIZOL [GEOGRAPHIC_DATA] (PTE) LTD"
type input "[STREET_ADDRESS]"
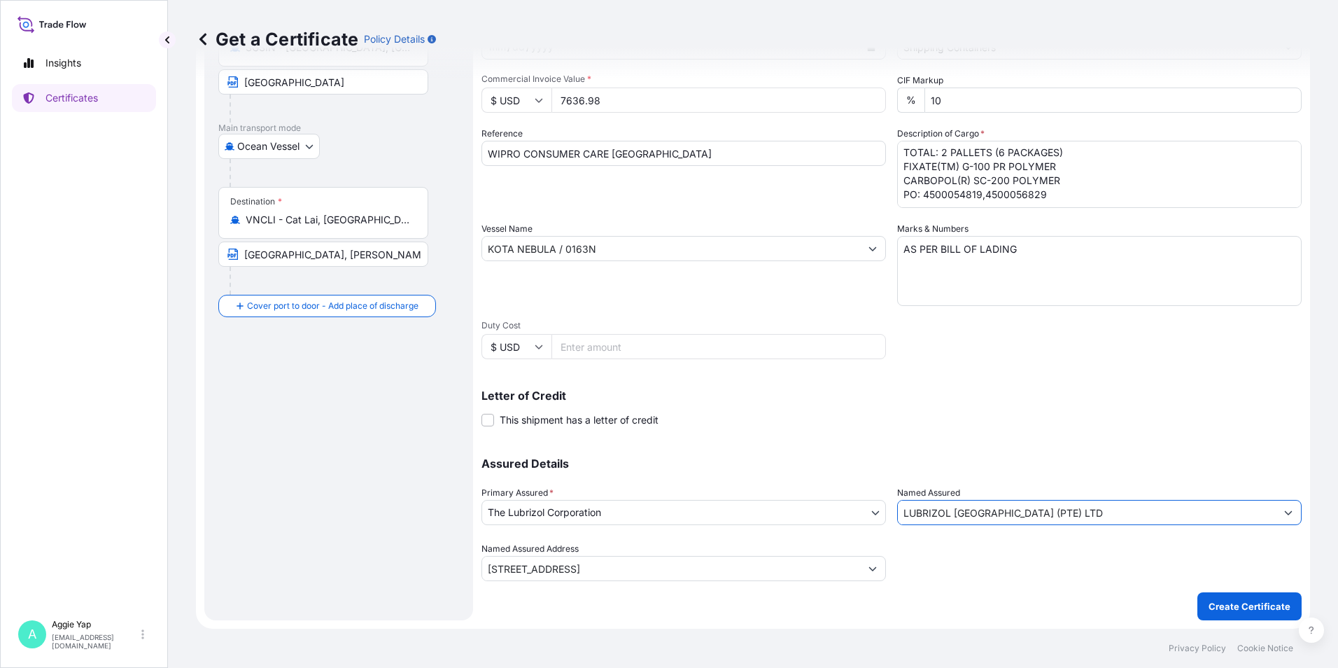
type input "LUBRIZOL [GEOGRAPHIC_DATA] (PTE) LTD"
click at [976, 600] on div "Shipment Details Issue date * [DATE] Date of Departure * [DATE] Date of Arrival…" at bounding box center [892, 267] width 820 height 706
click at [1220, 607] on p "Create Certificate" at bounding box center [1250, 606] width 82 height 14
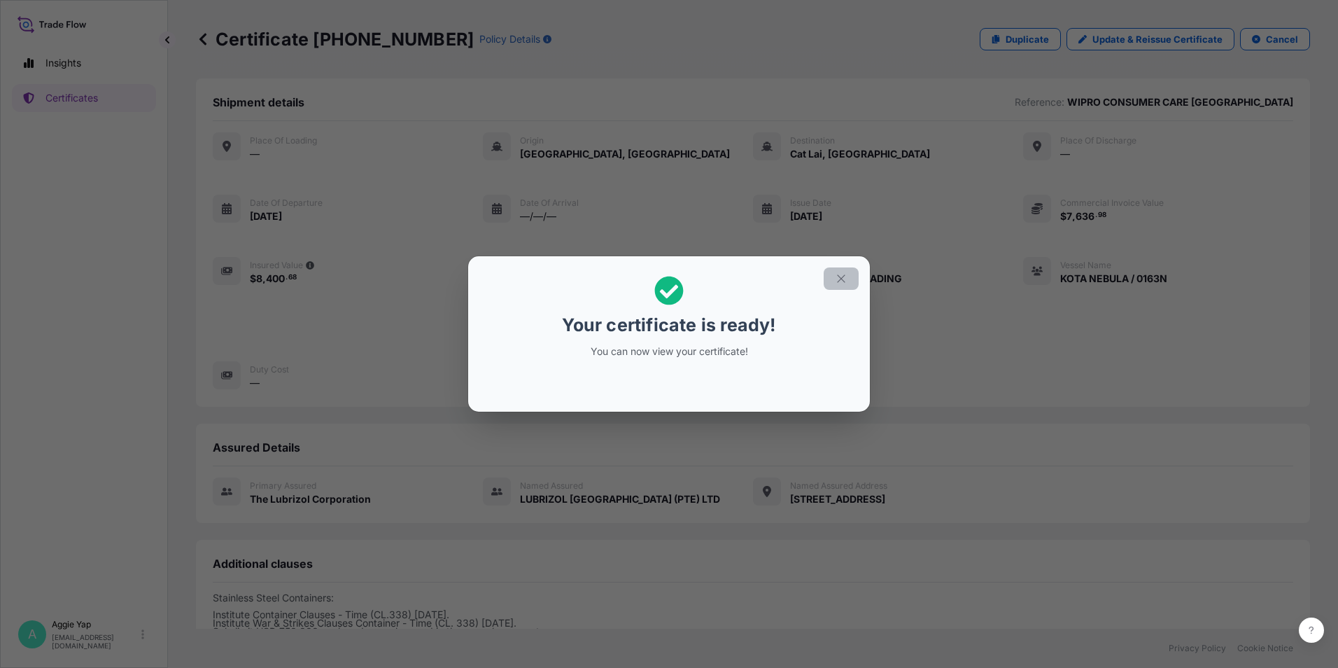
click at [848, 275] on button "button" at bounding box center [841, 278] width 35 height 22
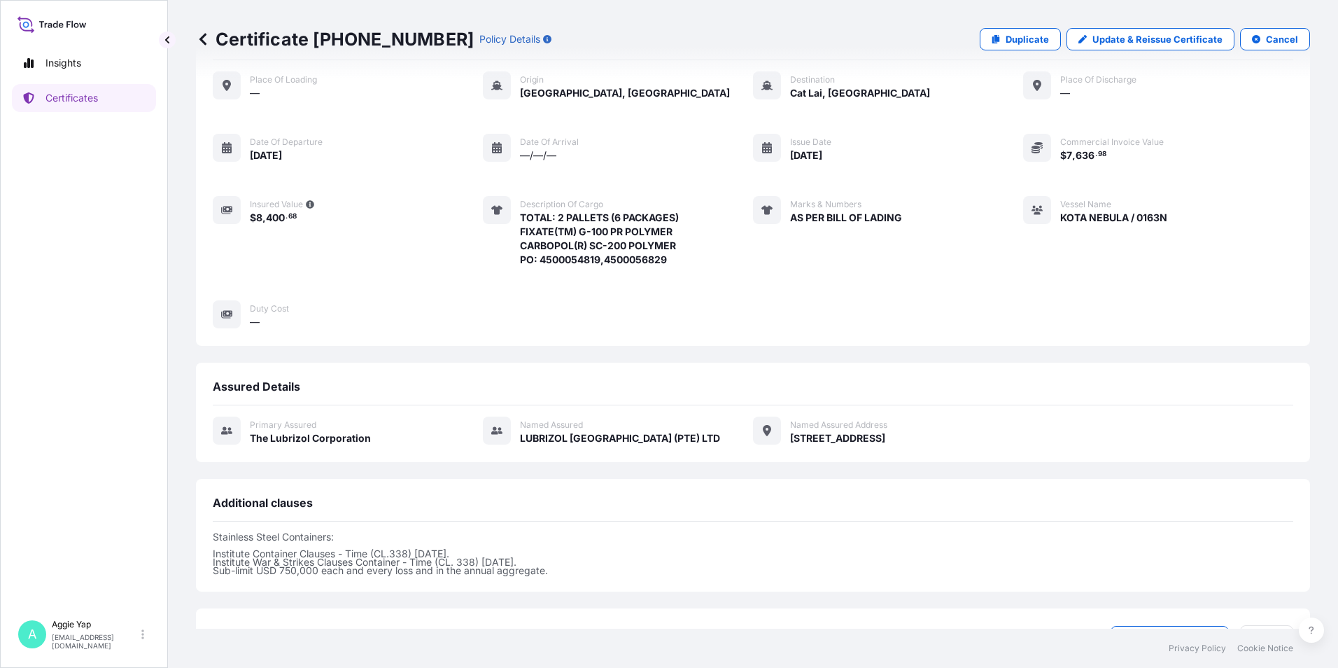
scroll to position [171, 0]
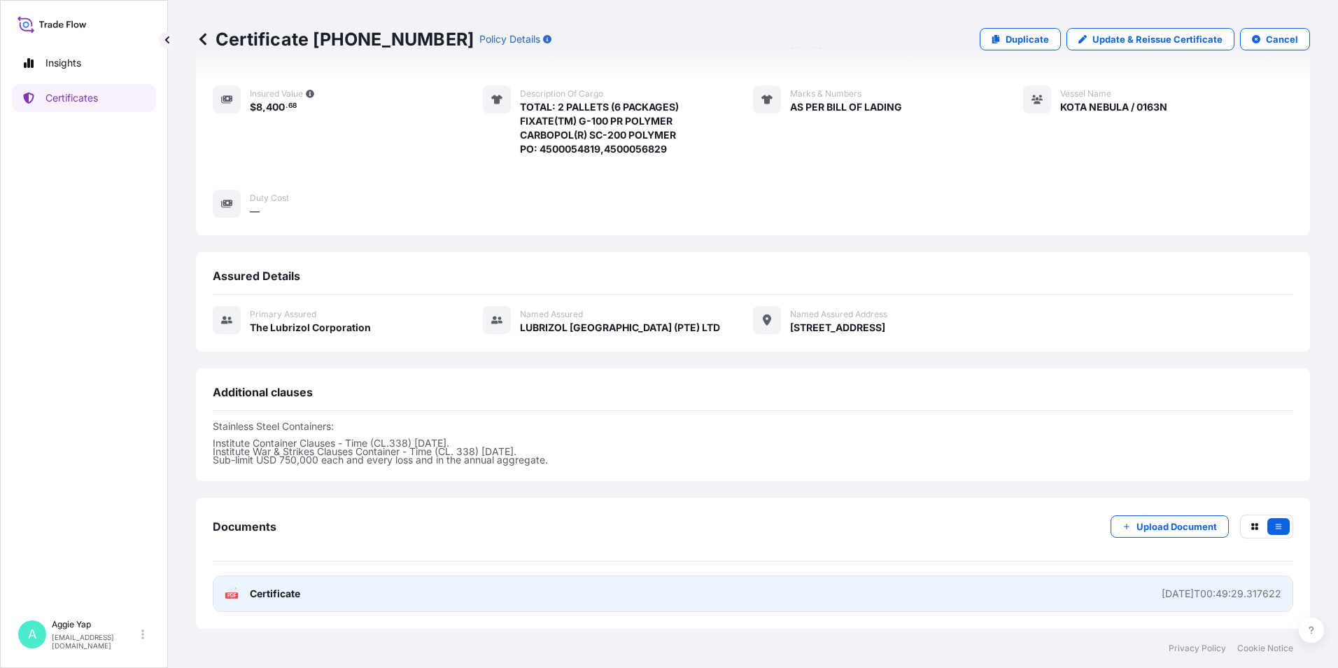
click at [362, 584] on link "PDF Certificate [DATE]T00:49:29.317622" at bounding box center [753, 593] width 1081 height 36
